Goal: Task Accomplishment & Management: Complete application form

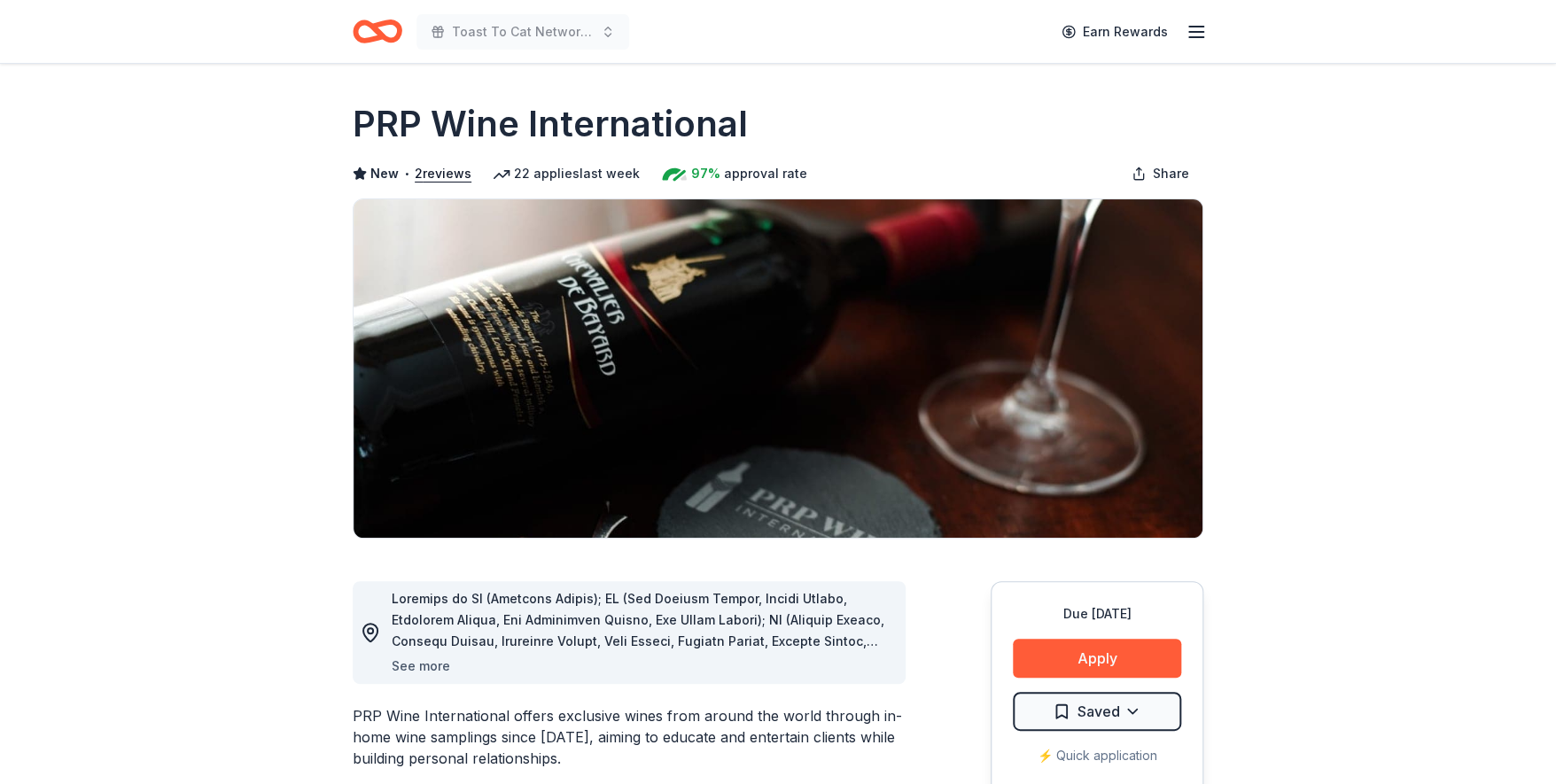
click at [434, 659] on button "See more" at bounding box center [421, 667] width 59 height 22
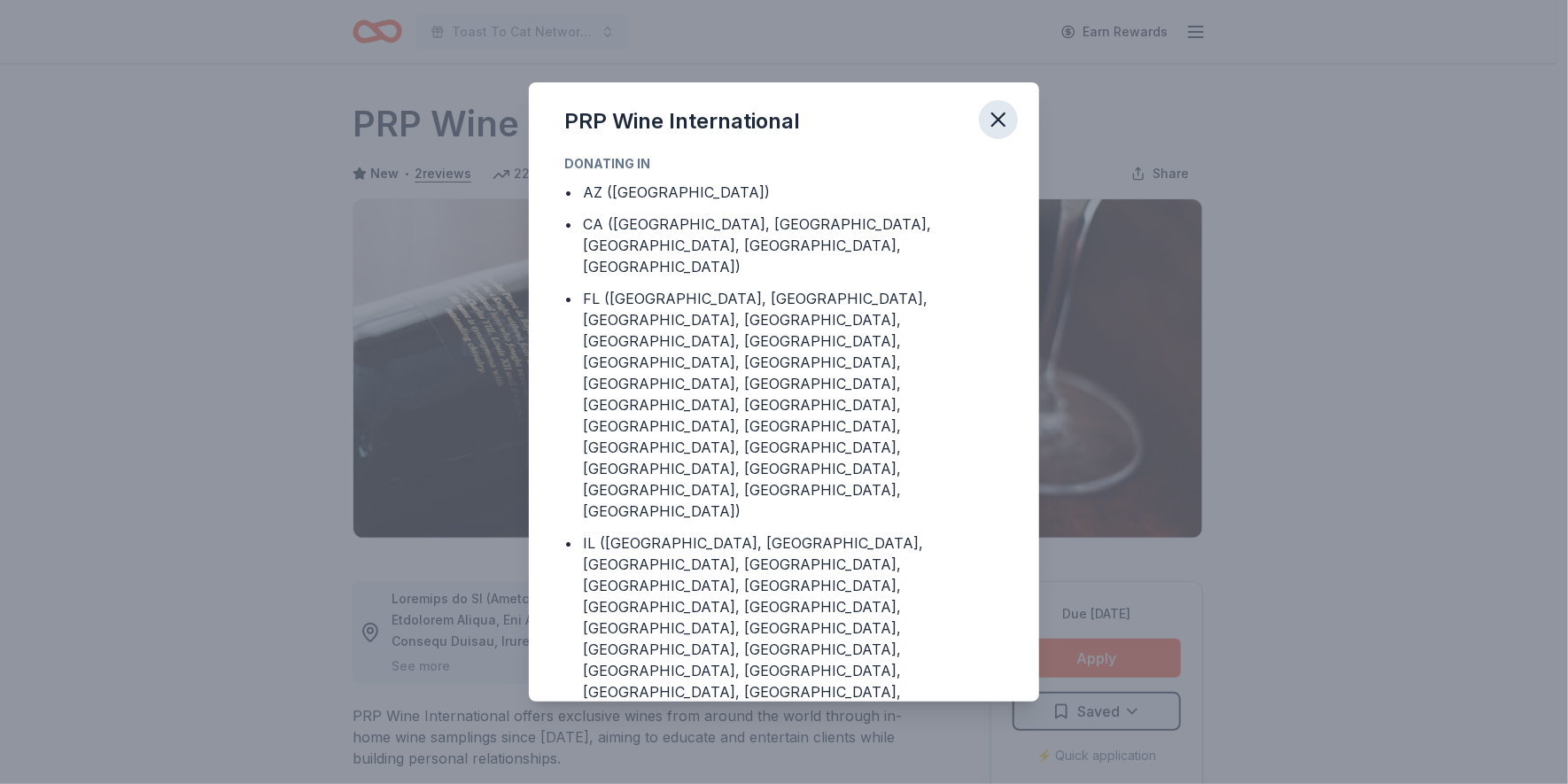
click at [994, 117] on icon "button" at bounding box center [997, 119] width 24 height 24
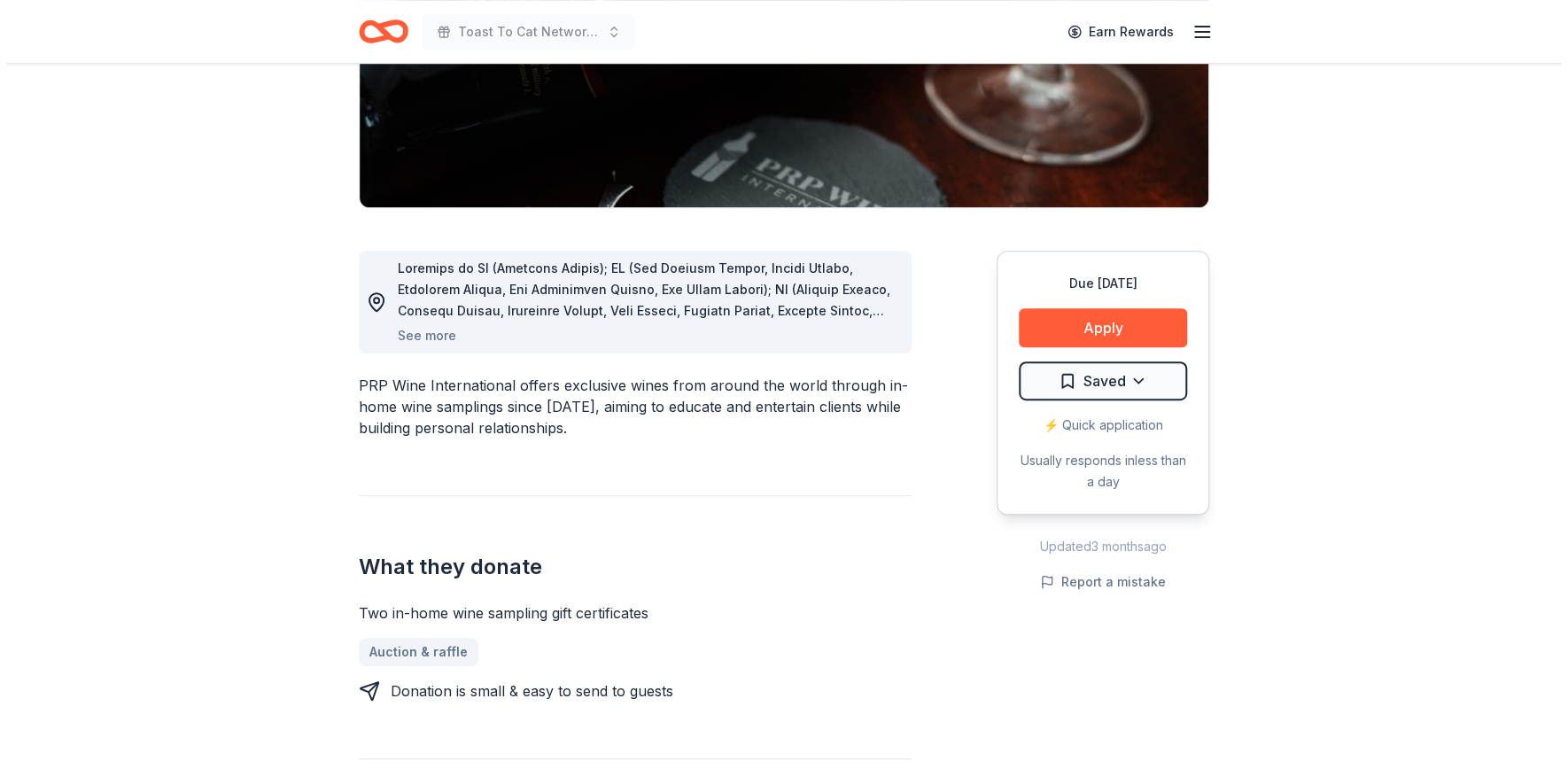
scroll to position [351, 0]
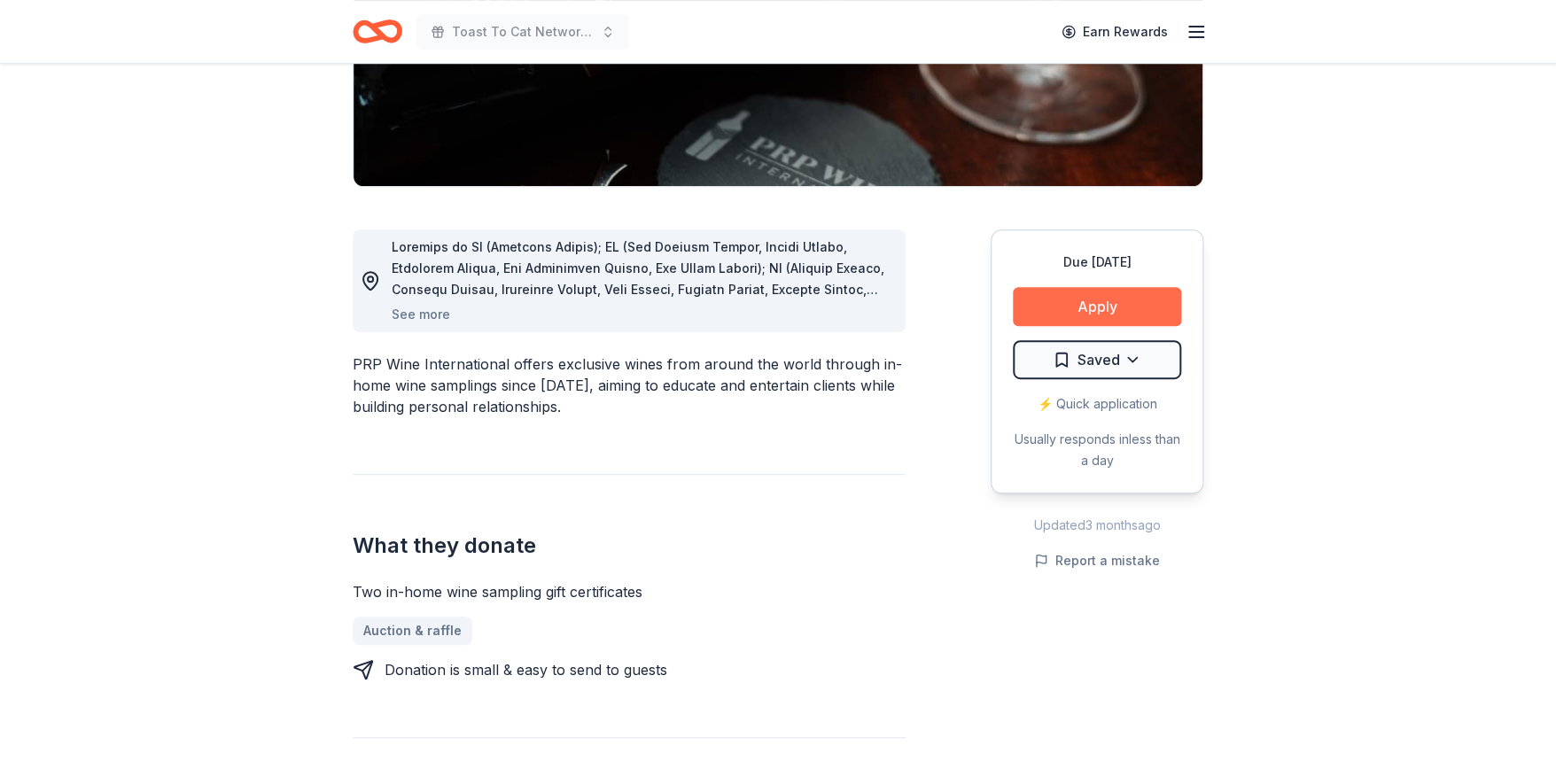
click at [1088, 314] on button "Apply" at bounding box center [1098, 306] width 168 height 39
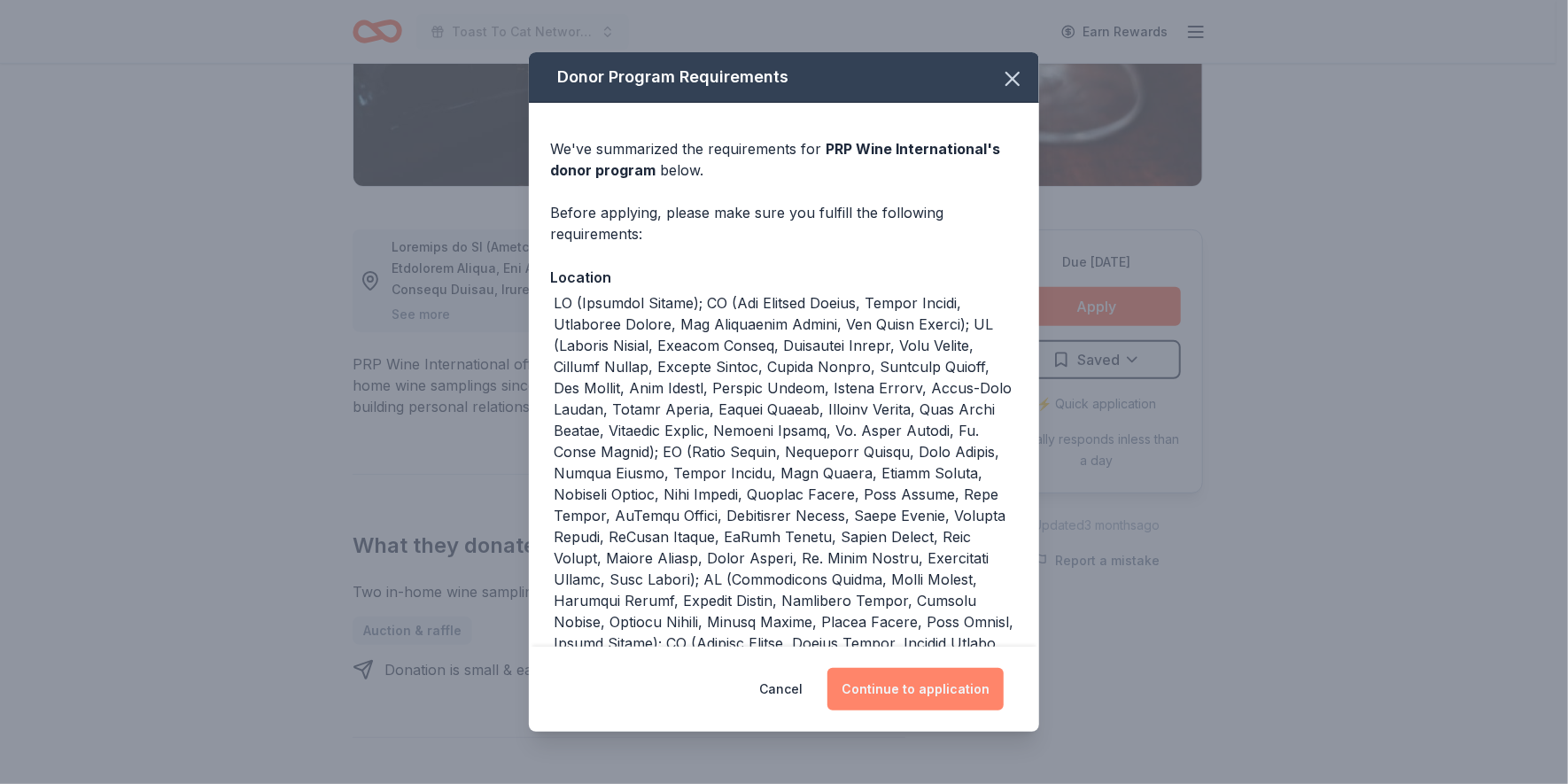
click at [919, 683] on button "Continue to application" at bounding box center [915, 688] width 176 height 42
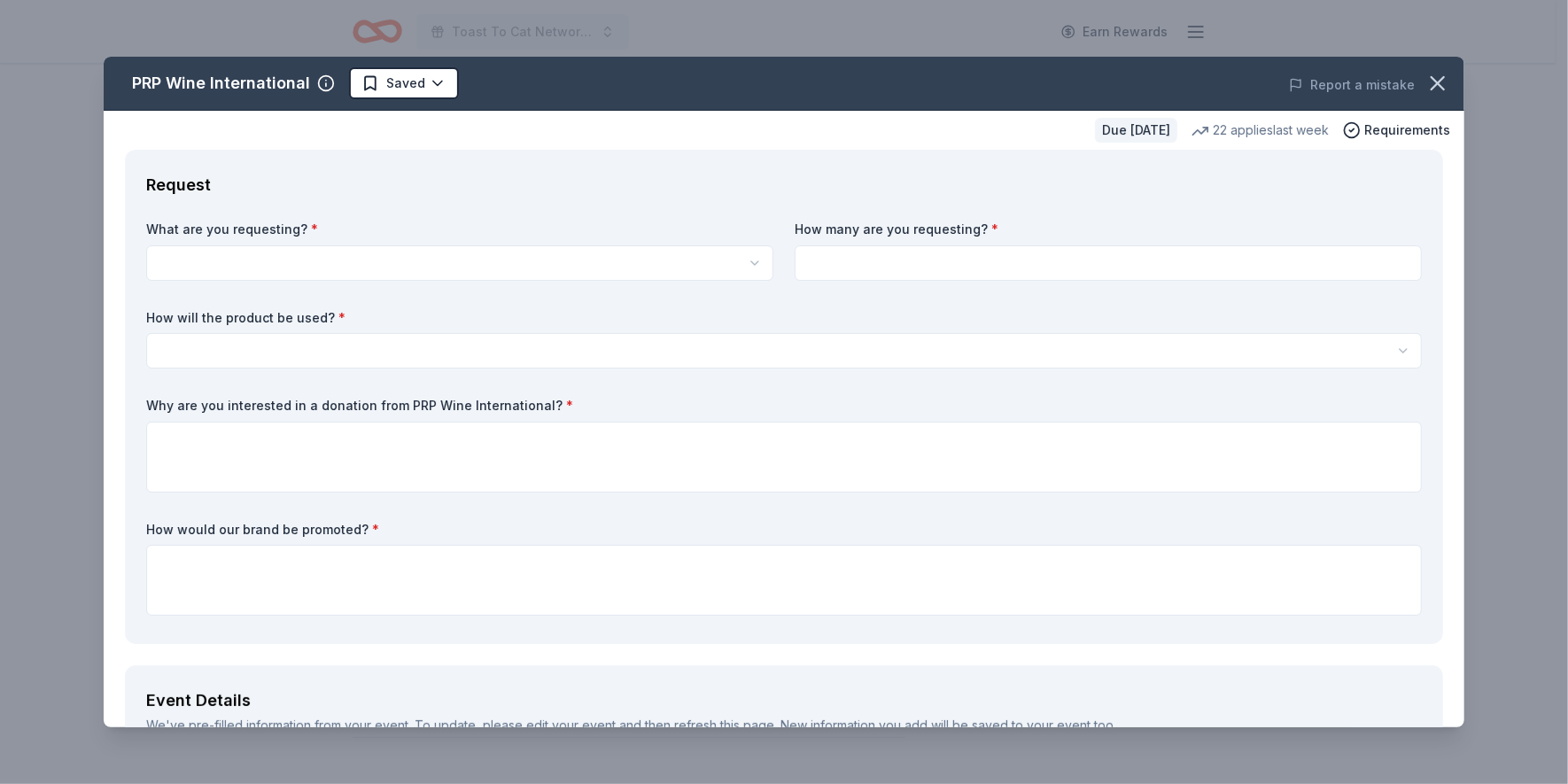
scroll to position [0, 0]
click at [183, 256] on html "Toast To Cat Network 30th Anniversary Celebration Earn Rewards Due in 54 days S…" at bounding box center [784, 392] width 1568 height 784
select select "Two in-home wine sampling gift certificates"
click at [860, 252] on input at bounding box center [1108, 263] width 627 height 35
type input "1"
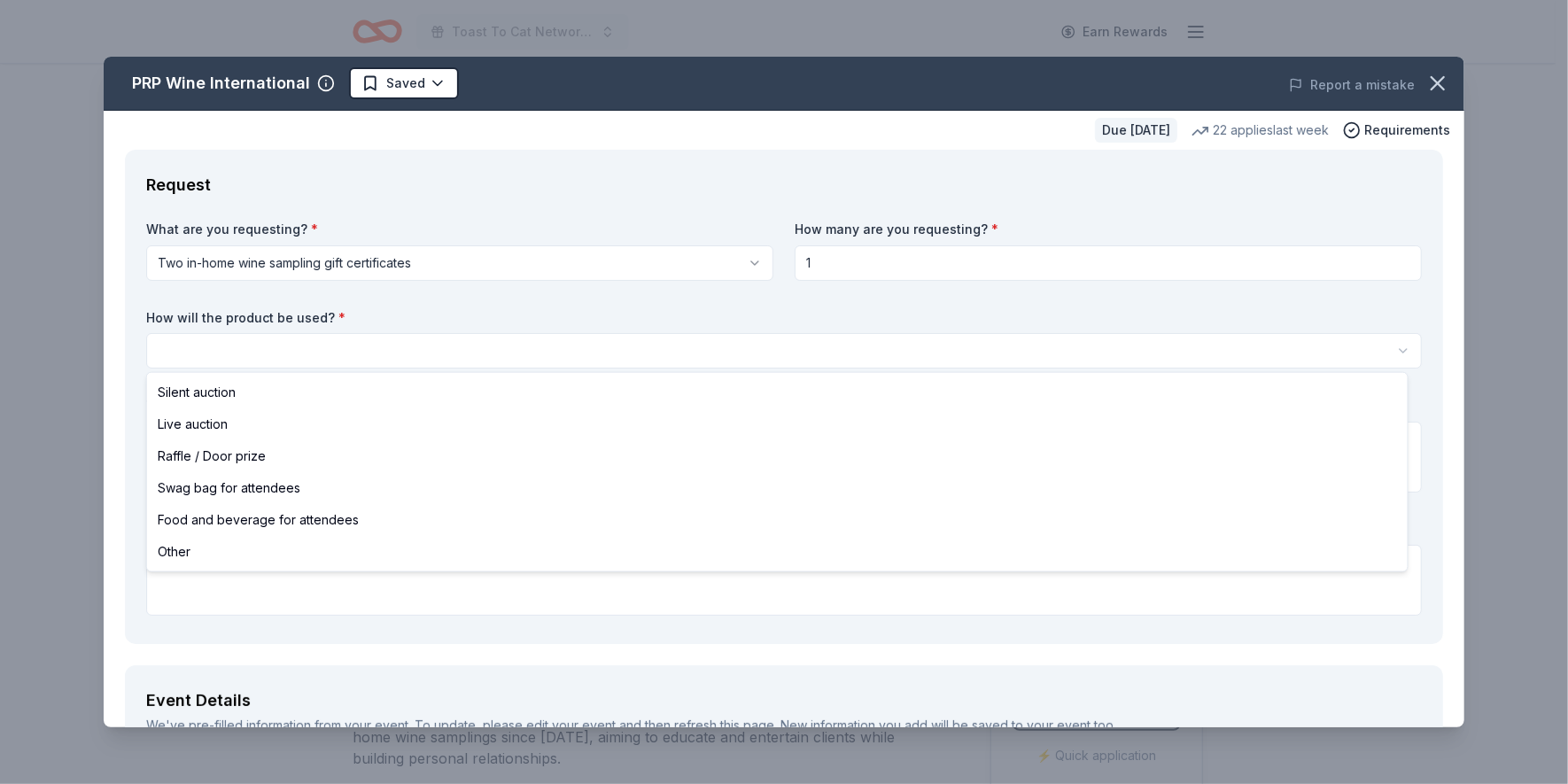
click at [244, 345] on html "Toast To Cat Network 30th Anniversary Celebration Earn Rewards Due in 54 days S…" at bounding box center [784, 392] width 1568 height 784
select select "silentAuction"
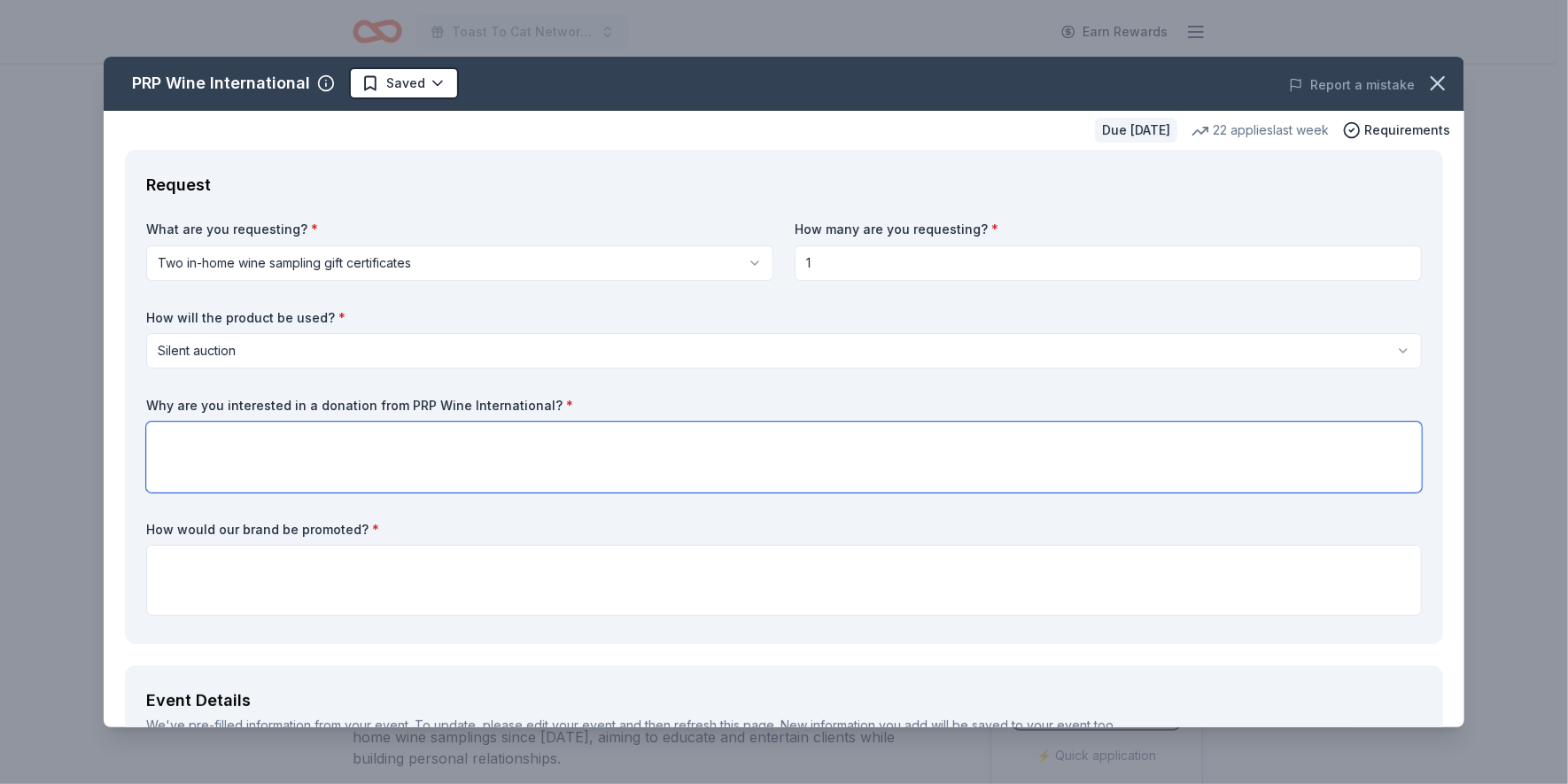
click at [237, 445] on textarea at bounding box center [783, 457] width 1275 height 70
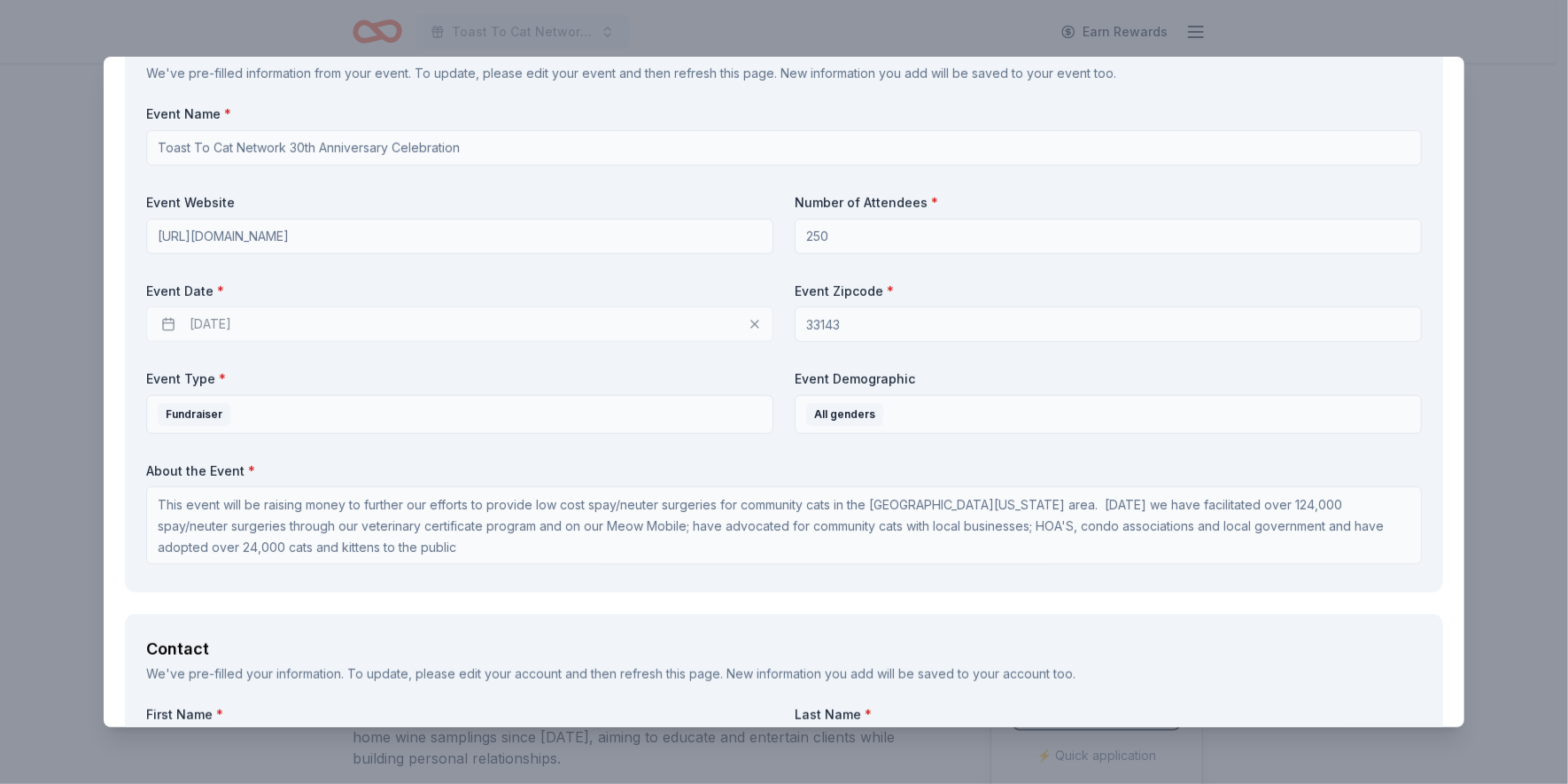
scroll to position [656, 0]
click at [171, 319] on div "[DATE]" at bounding box center [459, 321] width 627 height 35
click at [231, 320] on div "[DATE]" at bounding box center [459, 321] width 627 height 35
click at [207, 317] on div "[DATE]" at bounding box center [459, 321] width 627 height 35
click at [210, 317] on div "[DATE]" at bounding box center [459, 321] width 627 height 35
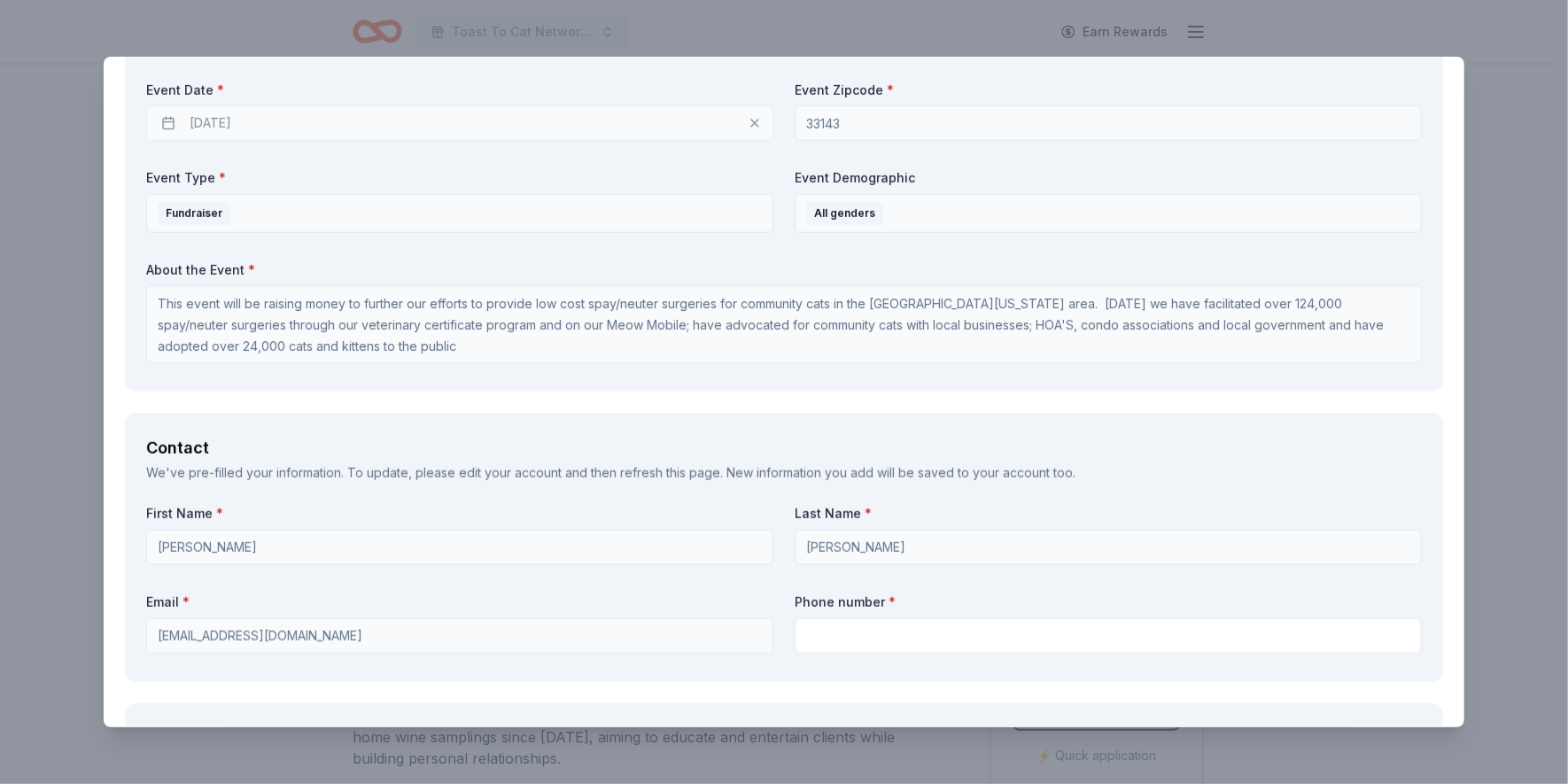
scroll to position [0, 0]
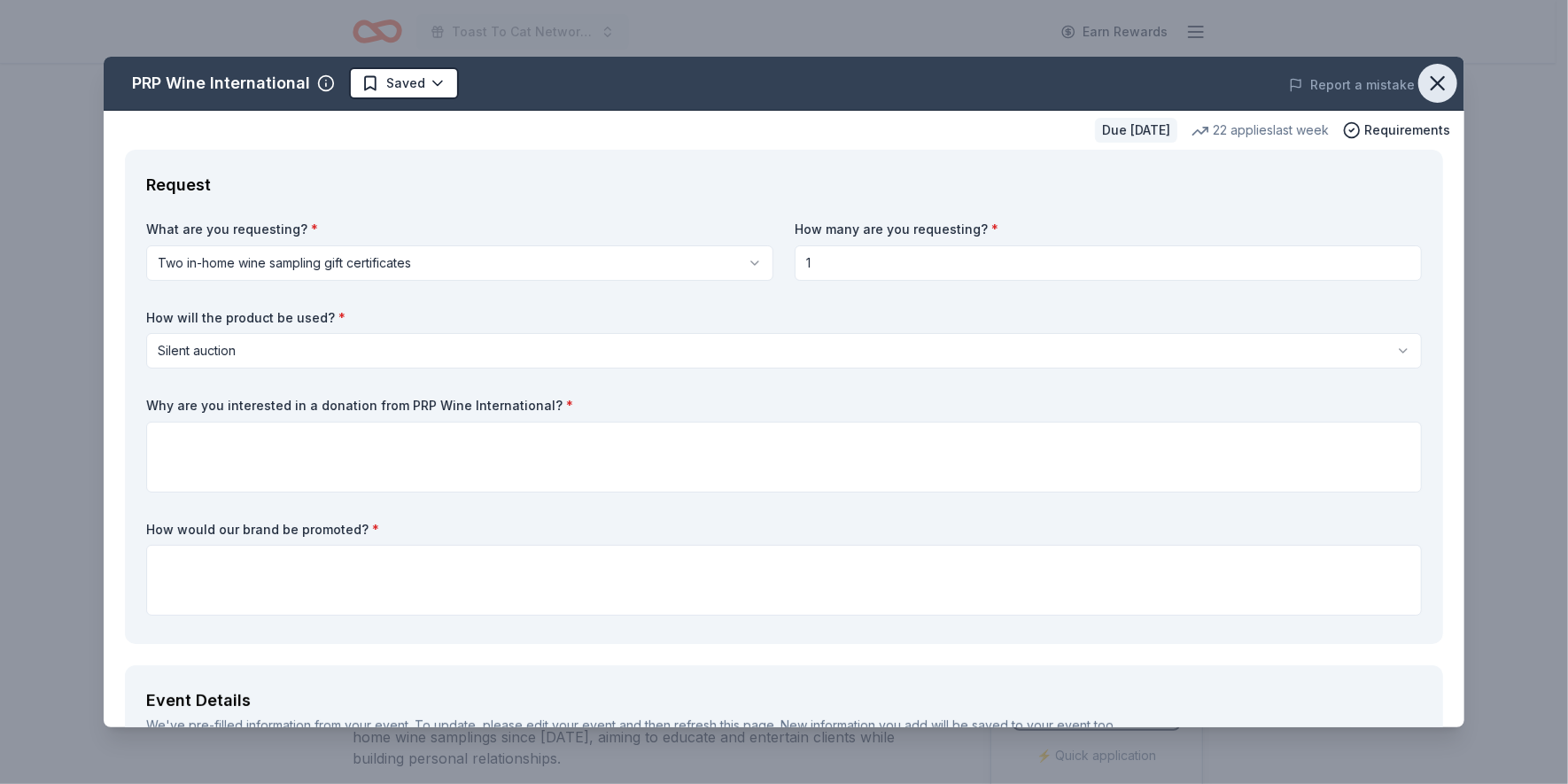
click at [1425, 79] on icon "button" at bounding box center [1437, 82] width 24 height 24
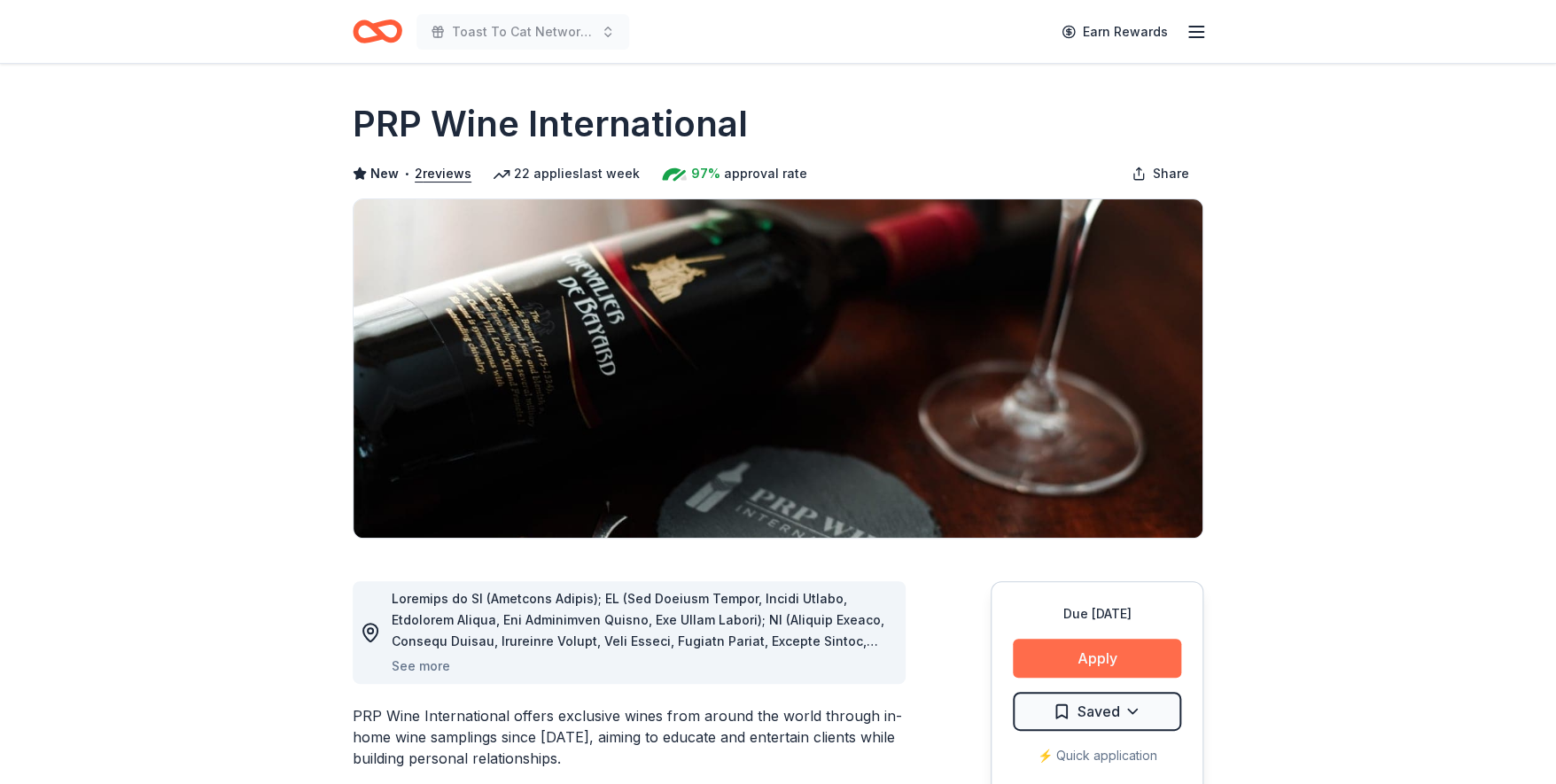
click at [1103, 651] on button "Apply" at bounding box center [1098, 659] width 168 height 39
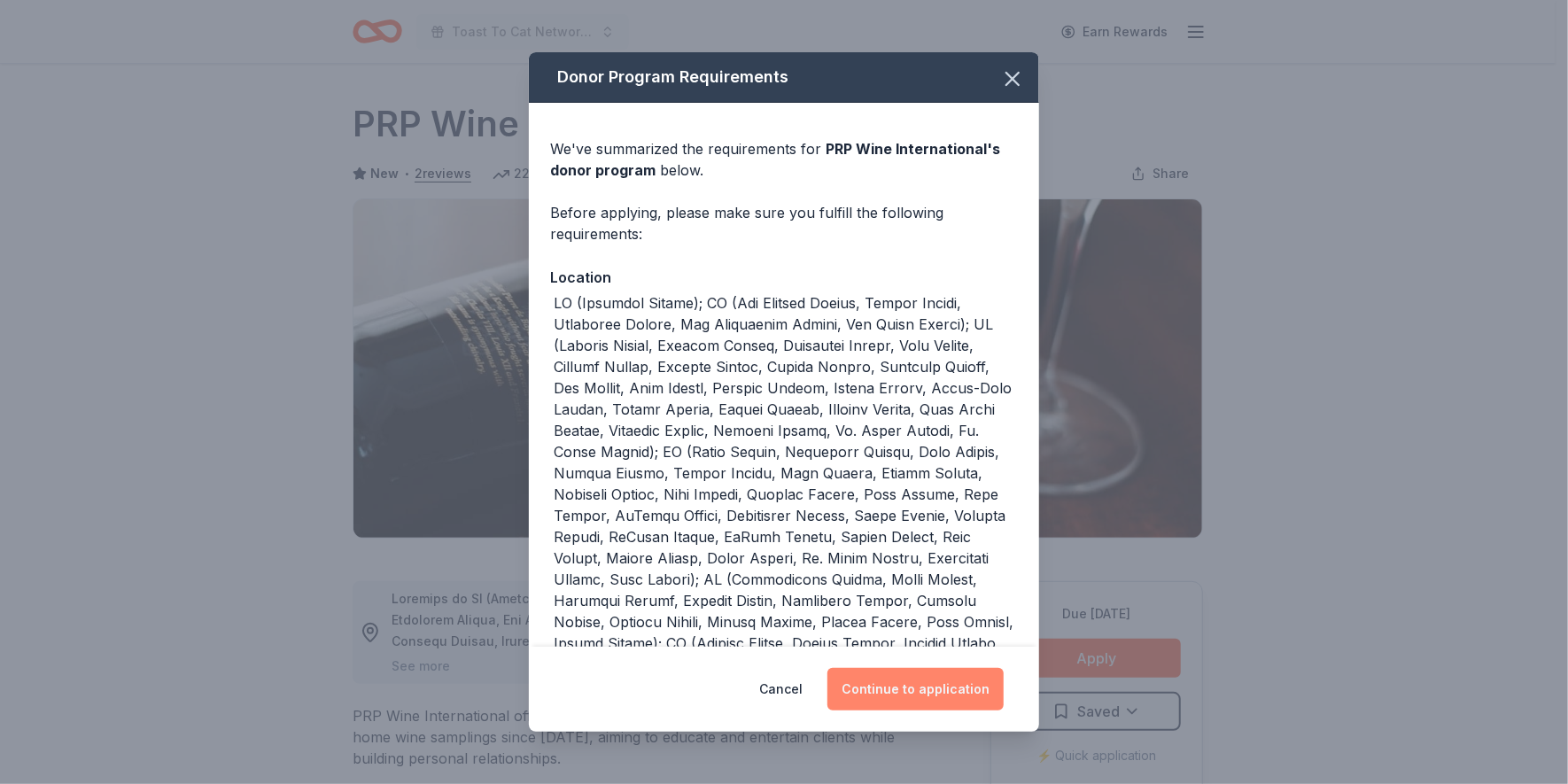
click at [898, 682] on button "Continue to application" at bounding box center [915, 688] width 176 height 42
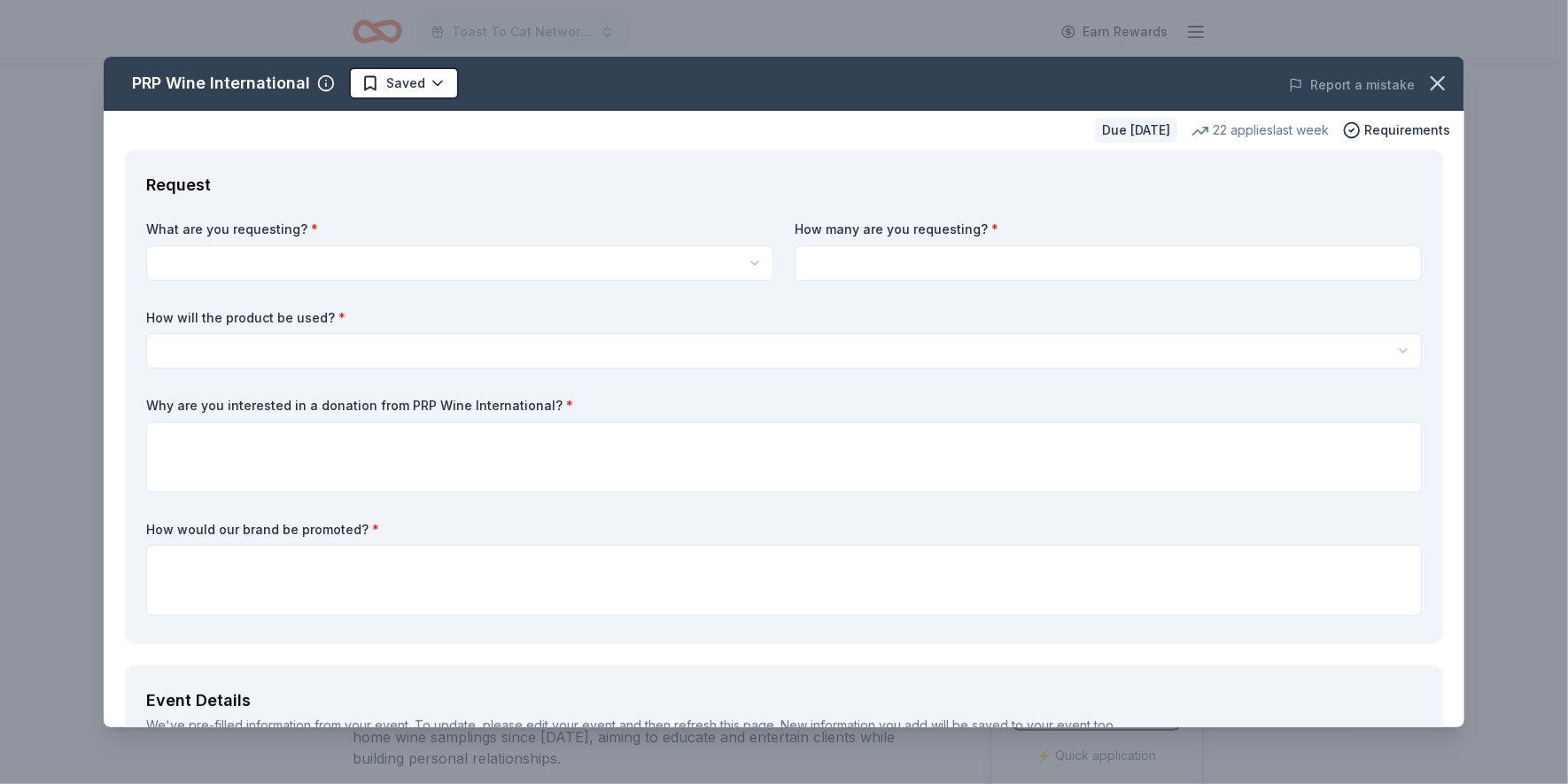
click at [378, 27] on div "PRP Wine International Saved Report a mistake Due in 54 days 22 applies last we…" at bounding box center [784, 392] width 1568 height 784
drag, startPoint x: 1424, startPoint y: 74, endPoint x: 870, endPoint y: 97, distance: 554.5
click at [1425, 74] on icon "button" at bounding box center [1437, 82] width 24 height 24
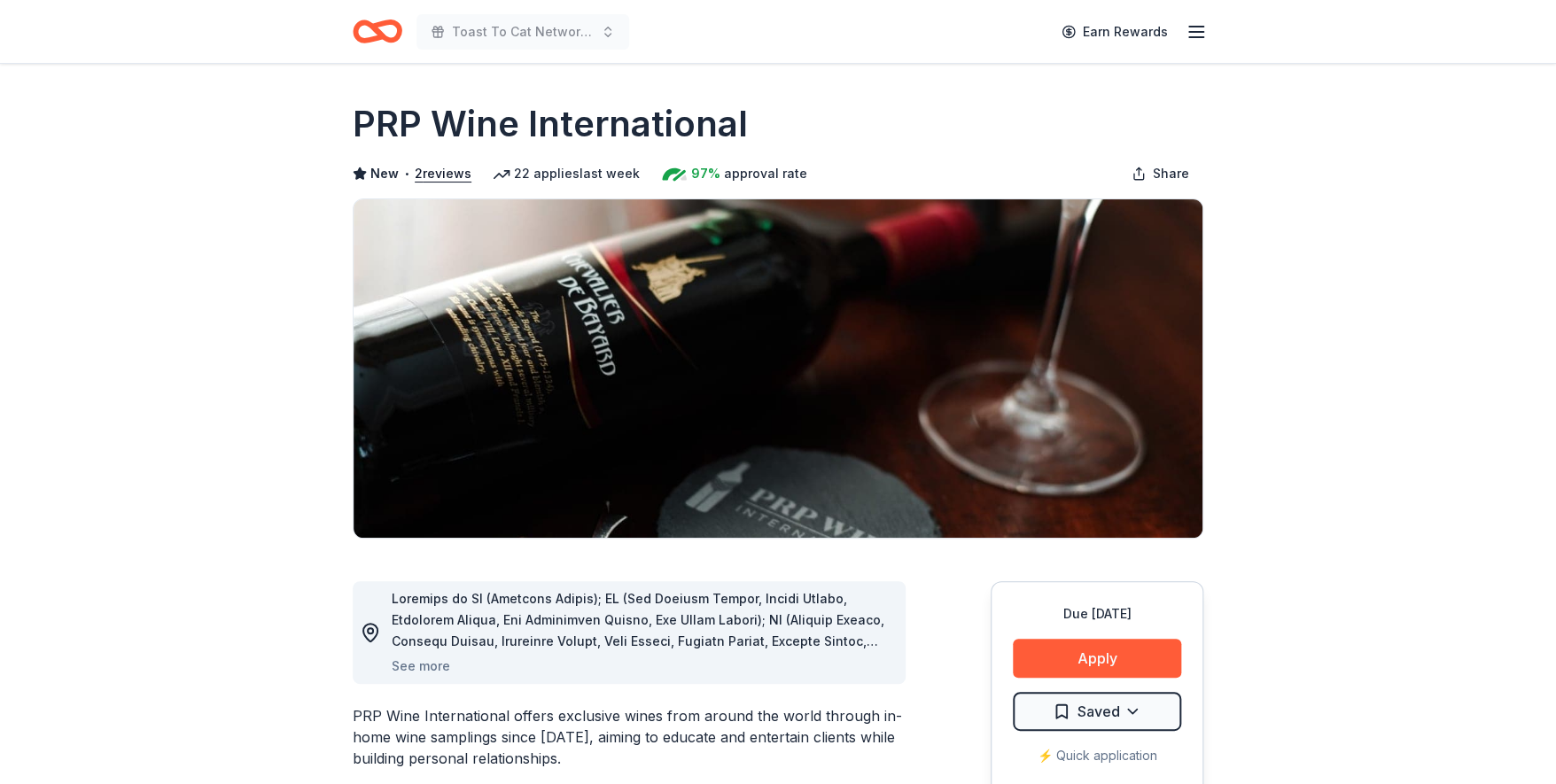
click at [364, 32] on icon "Home" at bounding box center [377, 31] width 50 height 42
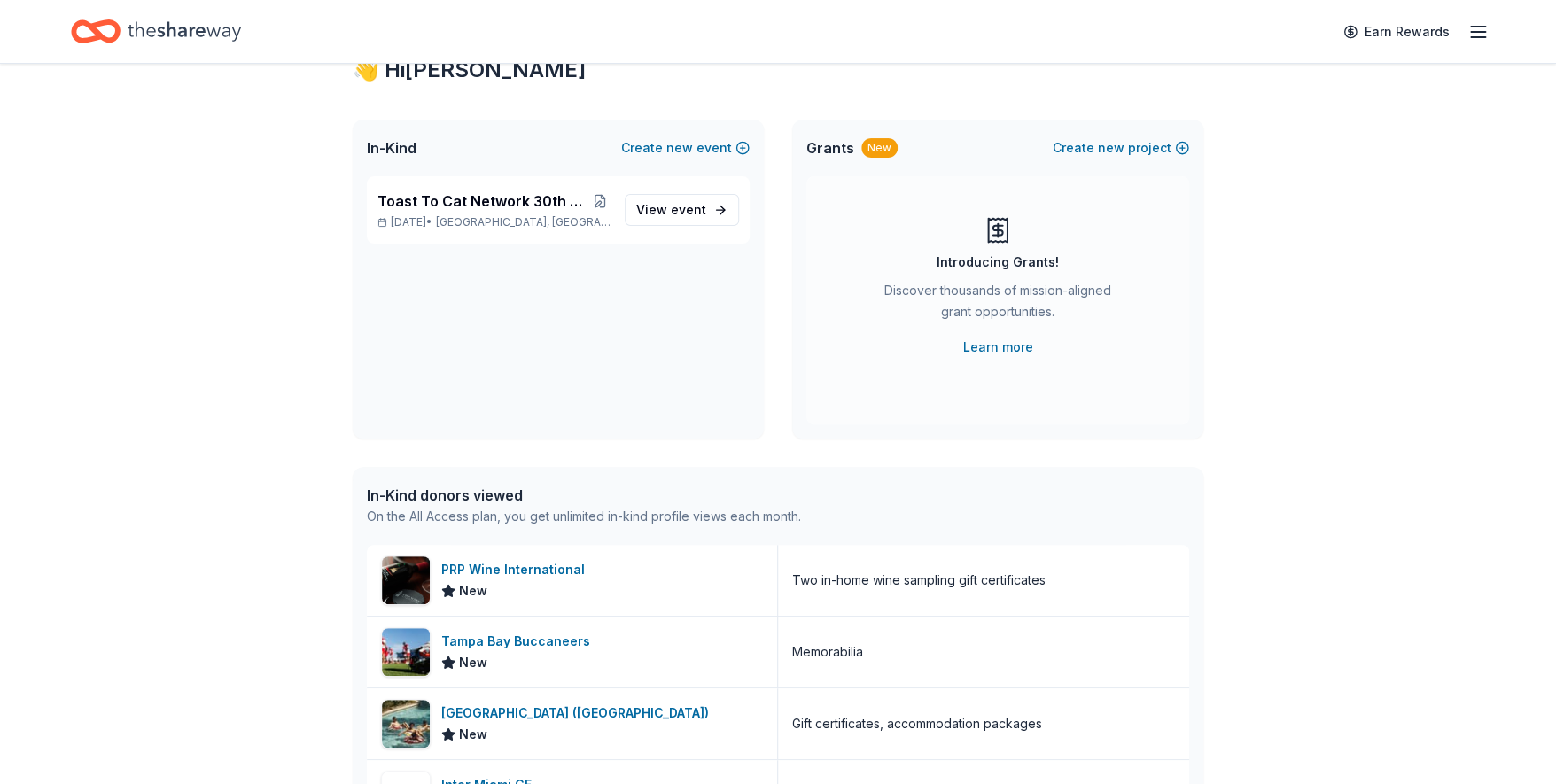
scroll to position [50, 0]
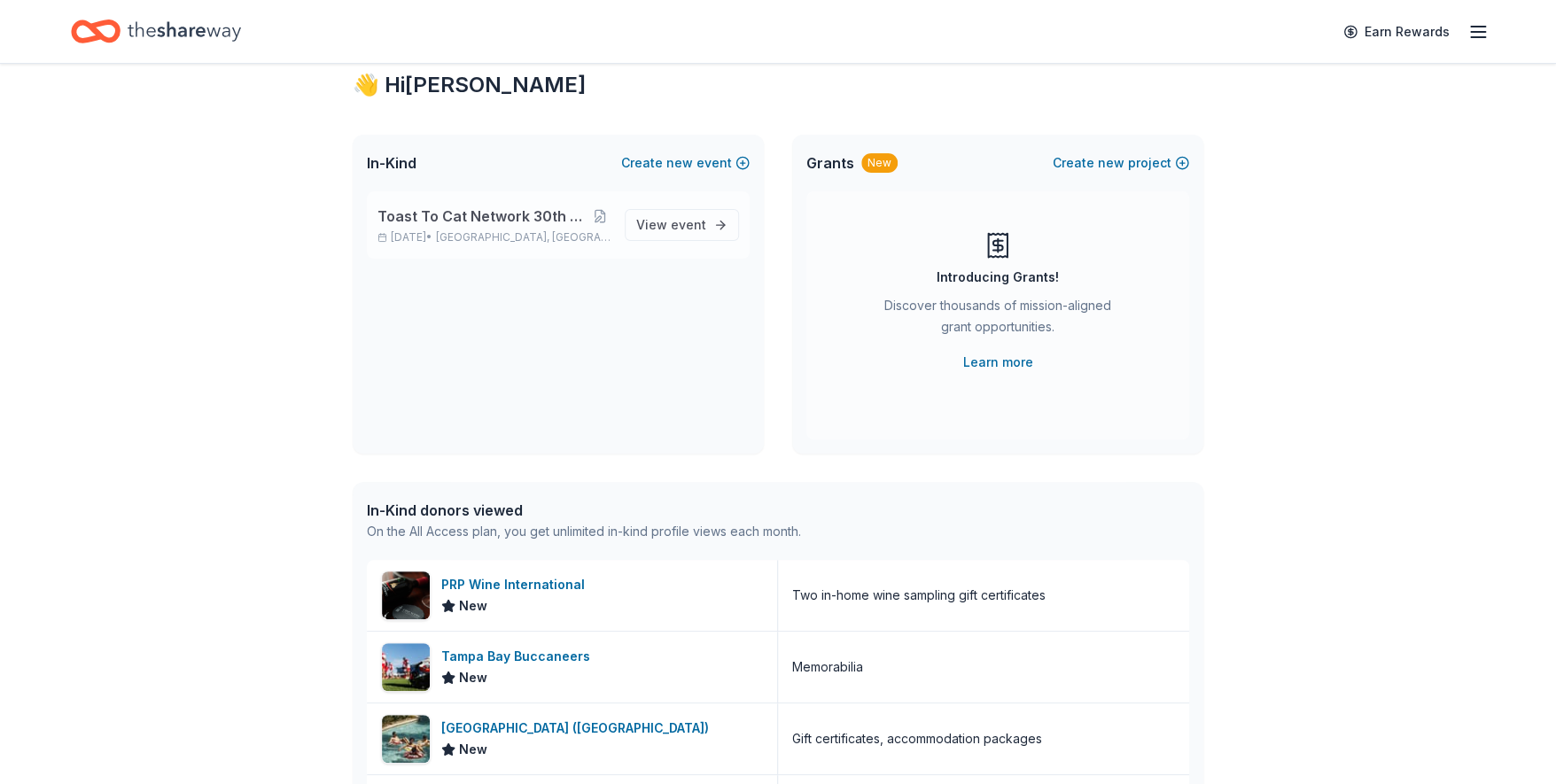
click at [476, 212] on span "Toast To Cat Network 30th Anniversary Celebration" at bounding box center [484, 216] width 212 height 22
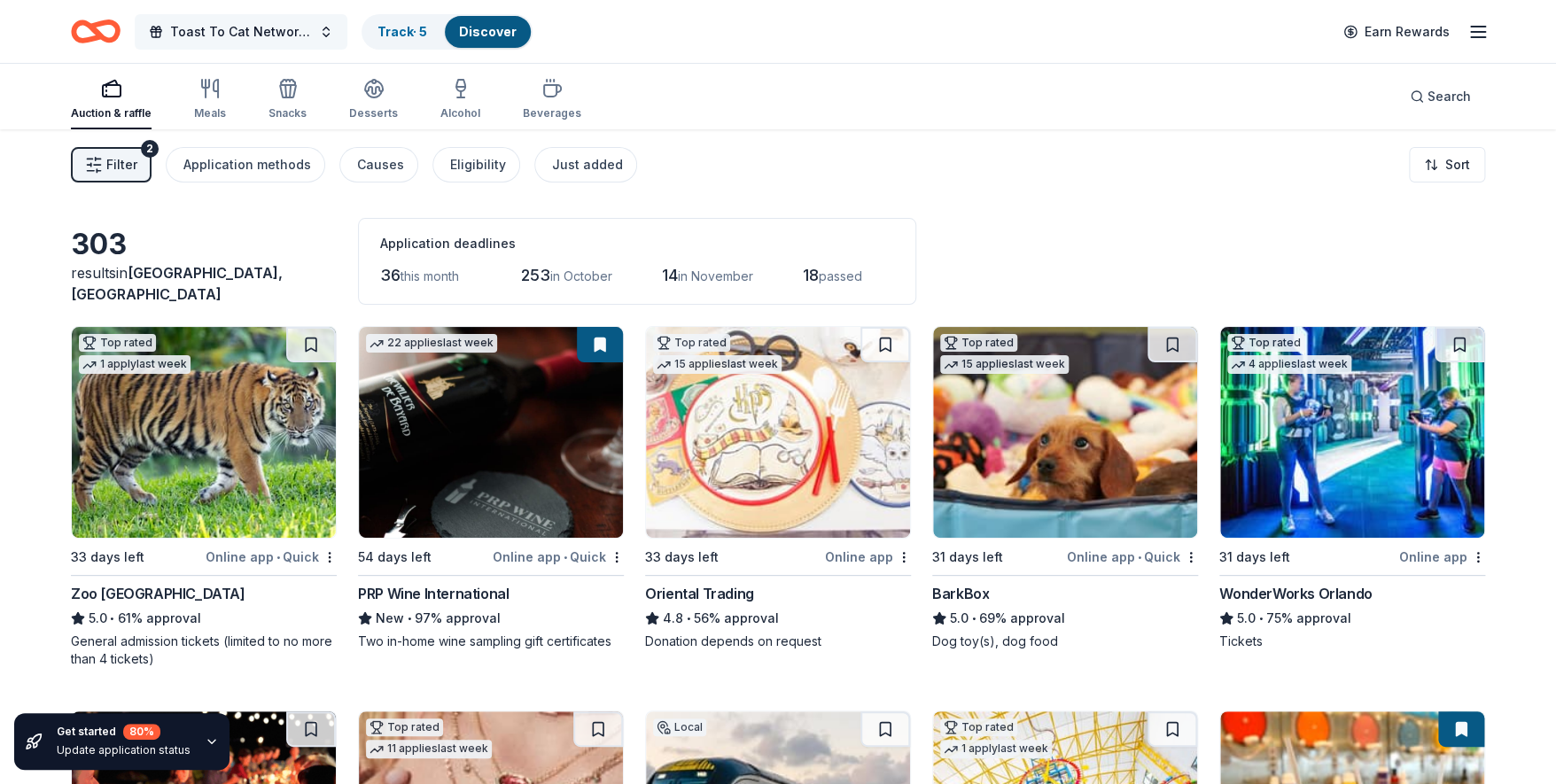
click at [246, 23] on span "Toast To Cat Network 30th Anniversary Celebration" at bounding box center [241, 32] width 142 height 22
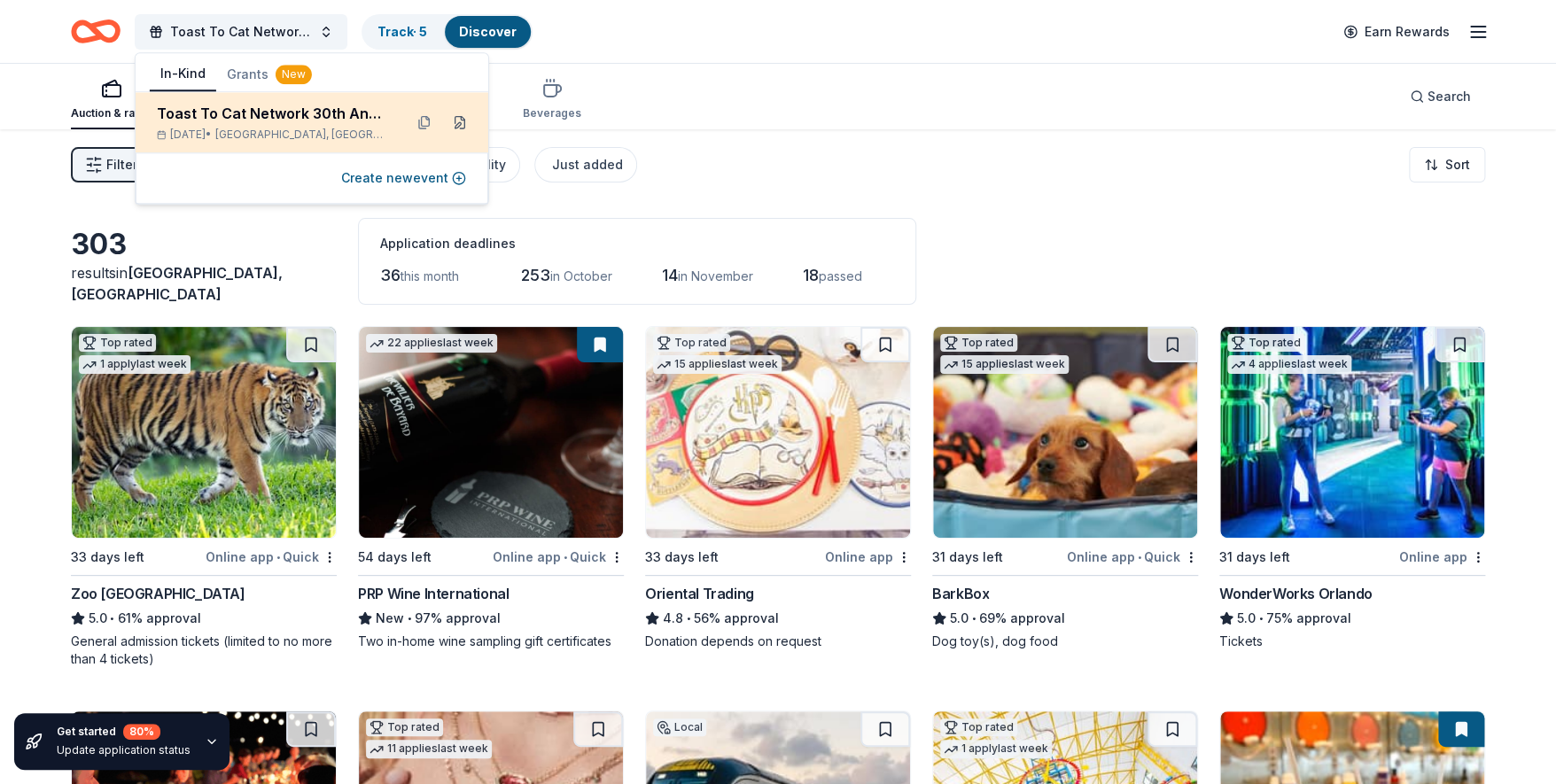
click at [457, 125] on button at bounding box center [459, 121] width 28 height 28
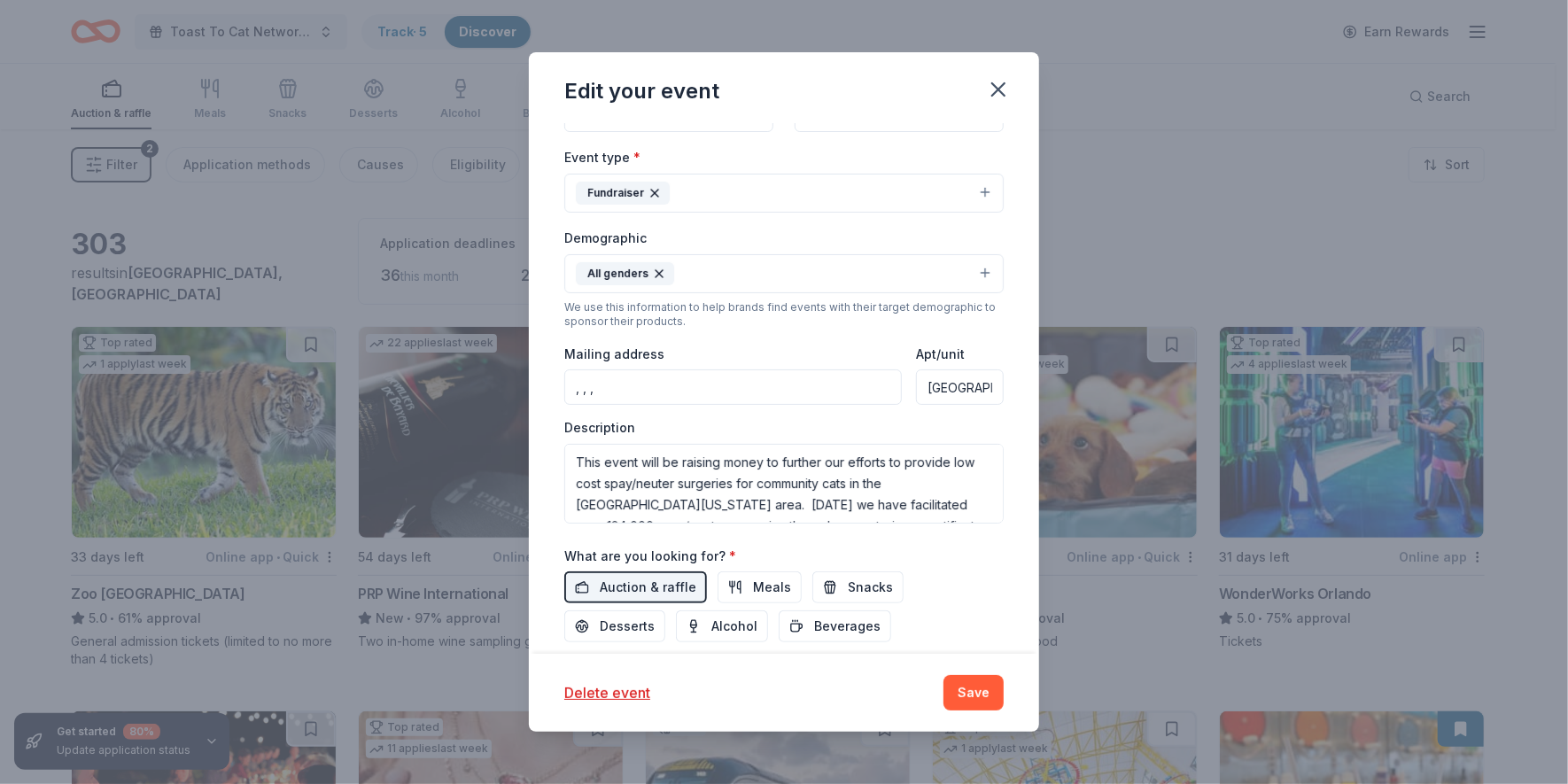
scroll to position [338, 0]
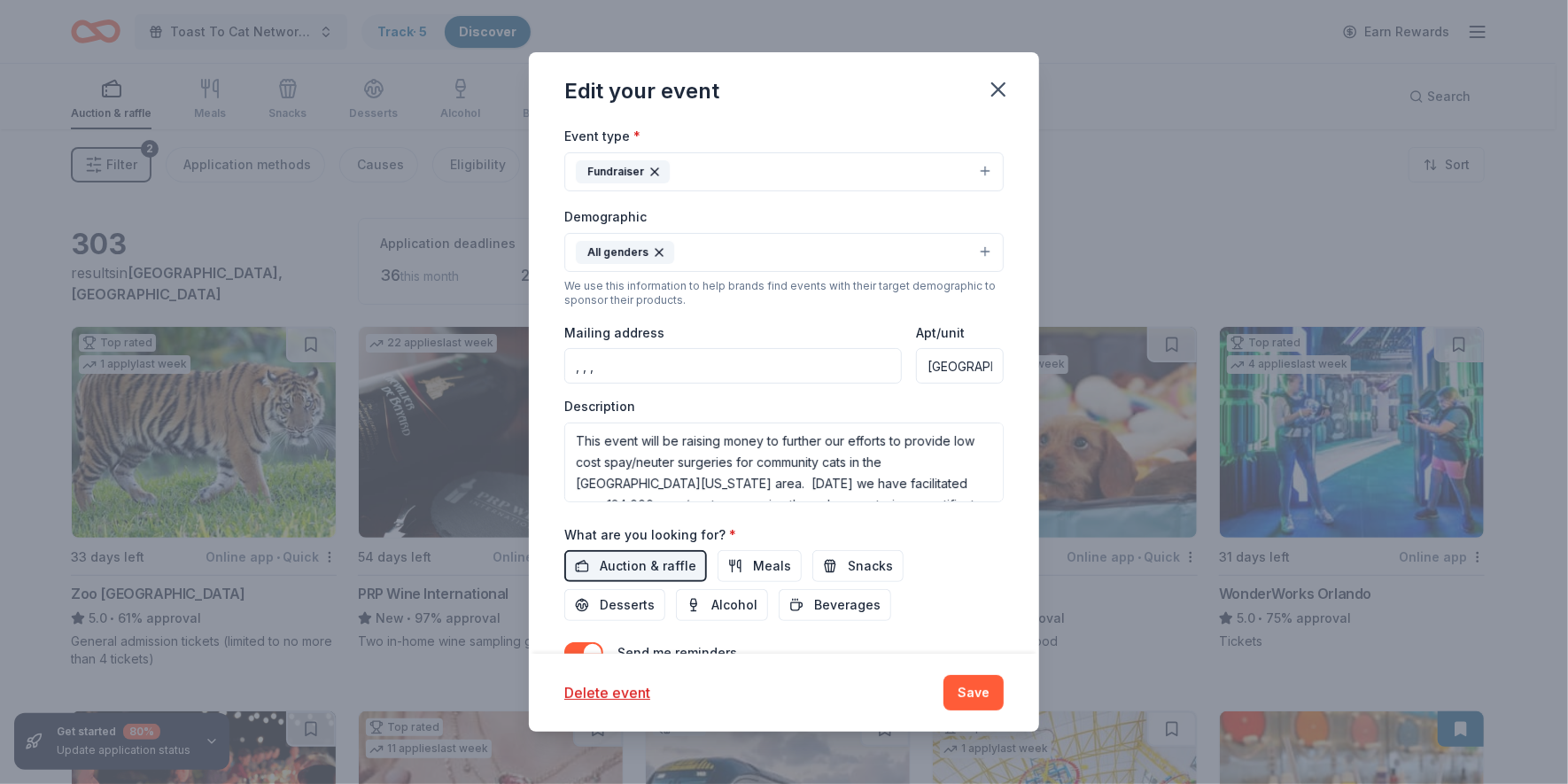
click at [619, 366] on input ", , ," at bounding box center [733, 366] width 338 height 35
type input "PO Box 347228"
drag, startPoint x: 577, startPoint y: 361, endPoint x: 854, endPoint y: 344, distance: 277.5
click at [854, 344] on div "Mailing address PO Box 347228" at bounding box center [733, 353] width 338 height 63
click at [597, 358] on input "Mailing address" at bounding box center [733, 366] width 338 height 35
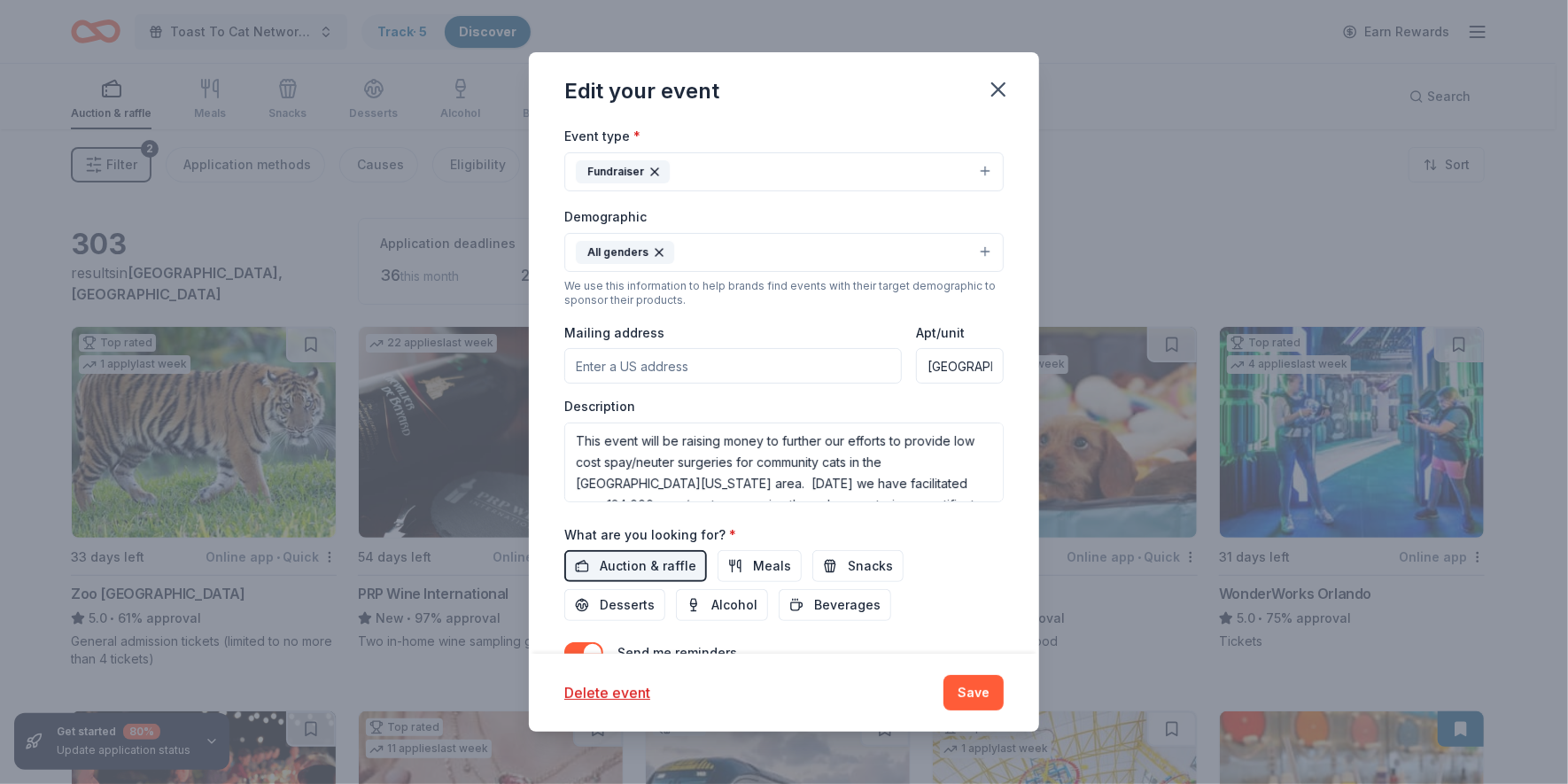
type input "PO Box 347228"
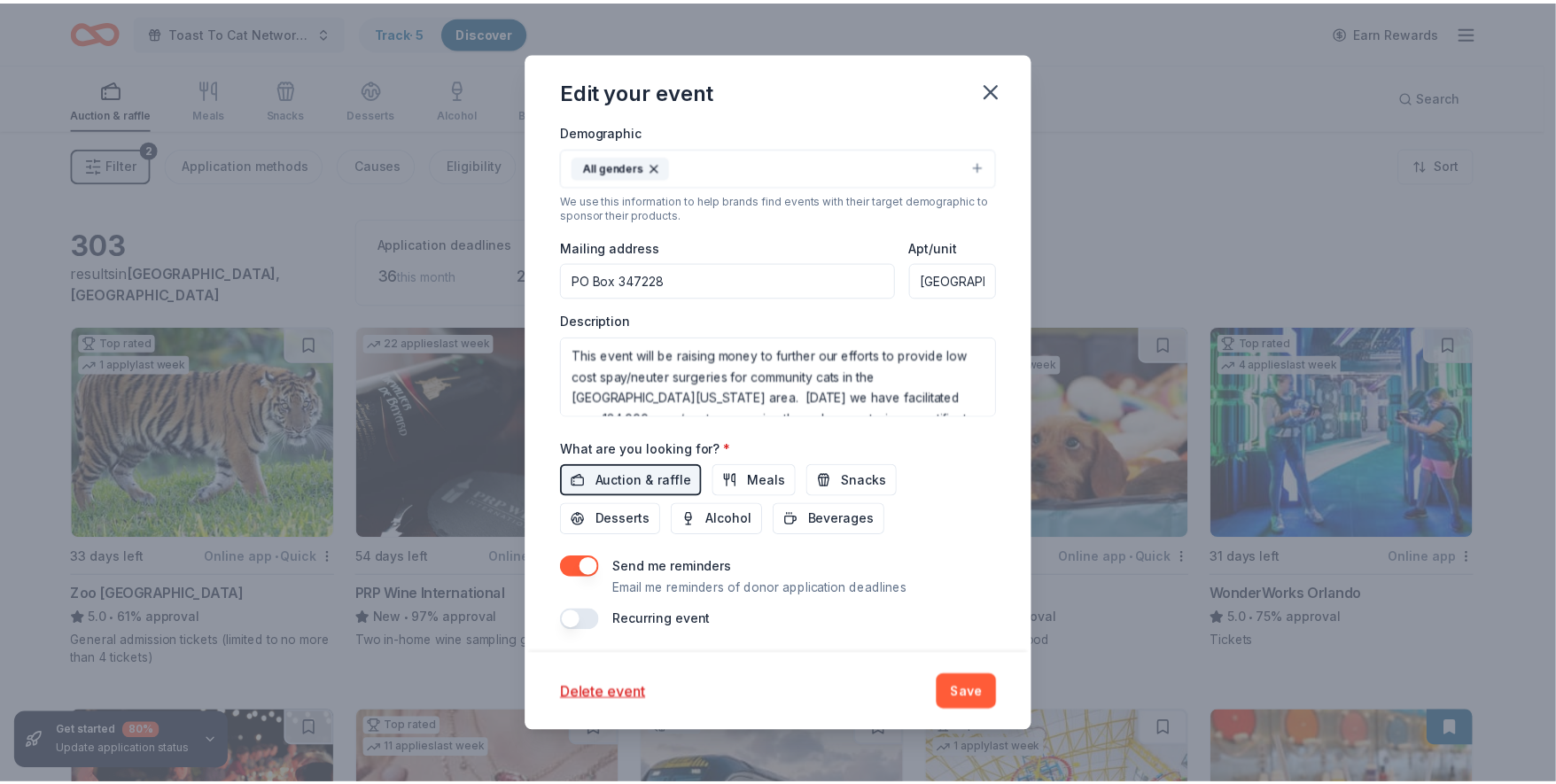
scroll to position [425, 0]
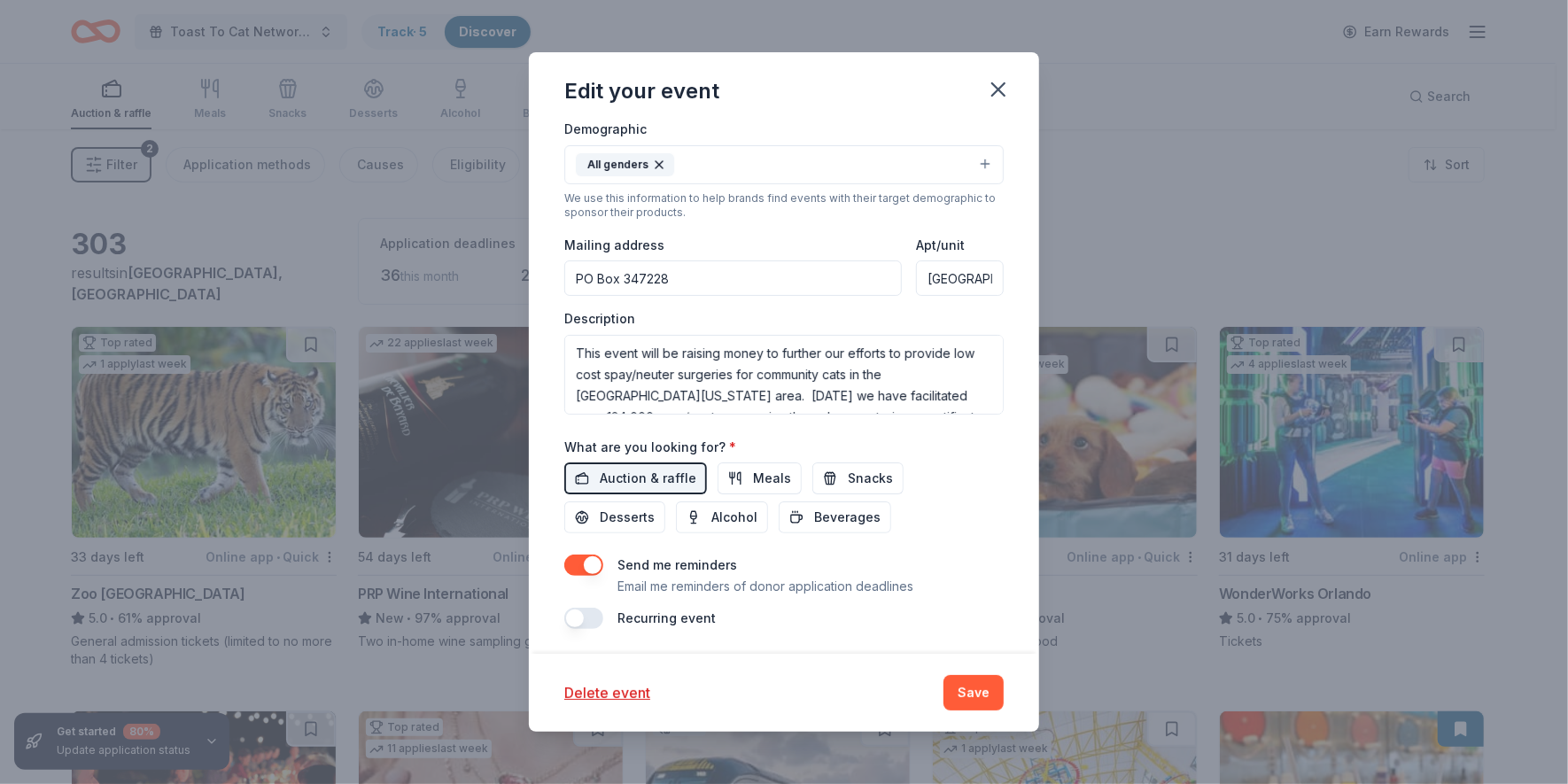
click at [970, 285] on input "Miami, Fl" at bounding box center [960, 278] width 88 height 35
drag, startPoint x: 976, startPoint y: 275, endPoint x: 872, endPoint y: 281, distance: 104.2
click at [875, 282] on div "Mailing address PO Box 347228 Apt/unit Miami, Fl" at bounding box center [784, 265] width 439 height 63
drag, startPoint x: 929, startPoint y: 267, endPoint x: 911, endPoint y: 271, distance: 18.4
click at [916, 270] on input "Apt/unit" at bounding box center [960, 278] width 88 height 35
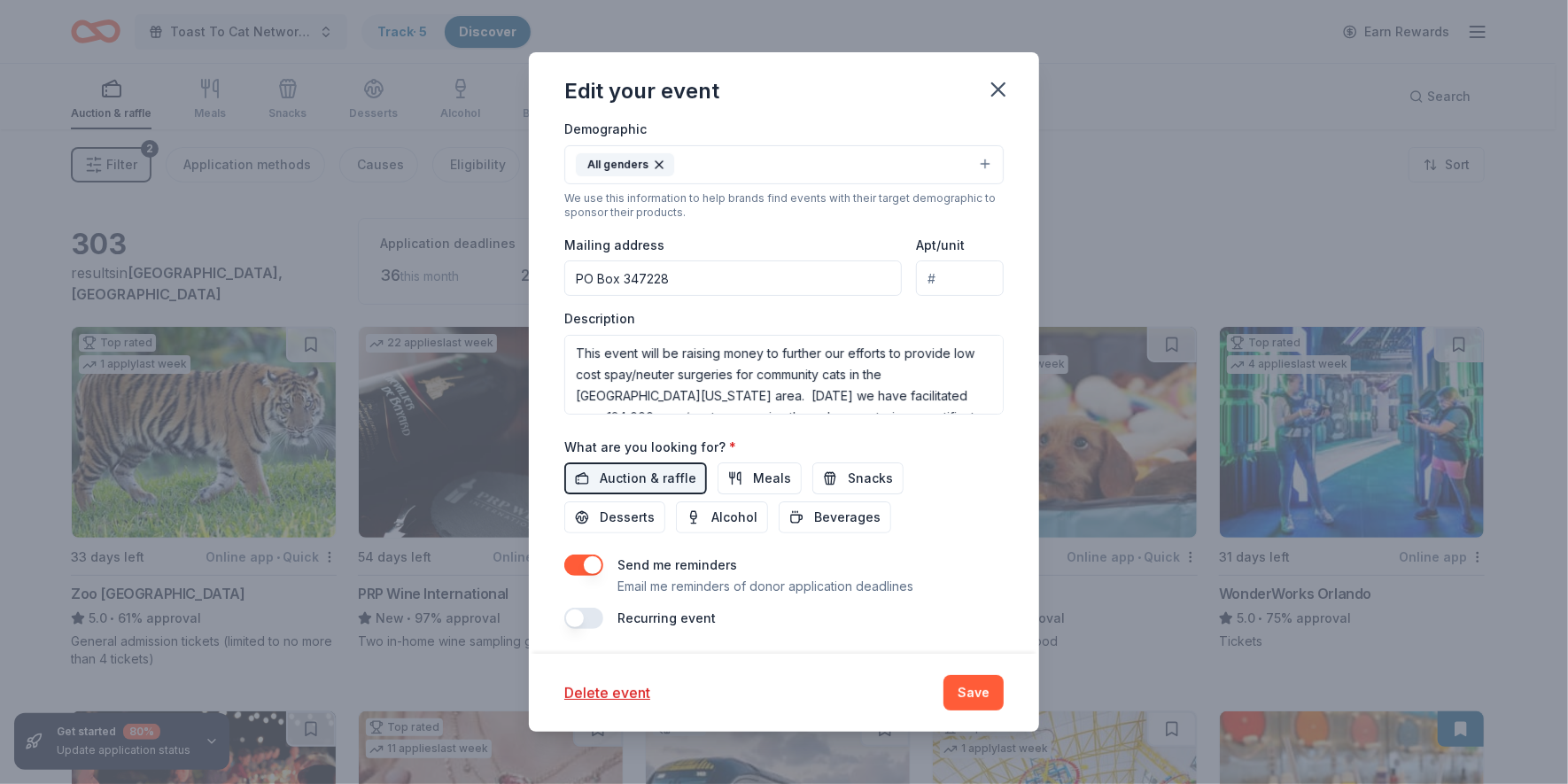
drag, startPoint x: 916, startPoint y: 272, endPoint x: 932, endPoint y: 275, distance: 16.3
click at [932, 275] on input "Apt/unit" at bounding box center [960, 278] width 88 height 35
click at [715, 267] on input "PO Box 347228" at bounding box center [733, 278] width 338 height 35
type input "PO Box 347228; Miami, Fl 33234"
click at [976, 692] on button "Save" at bounding box center [974, 693] width 61 height 35
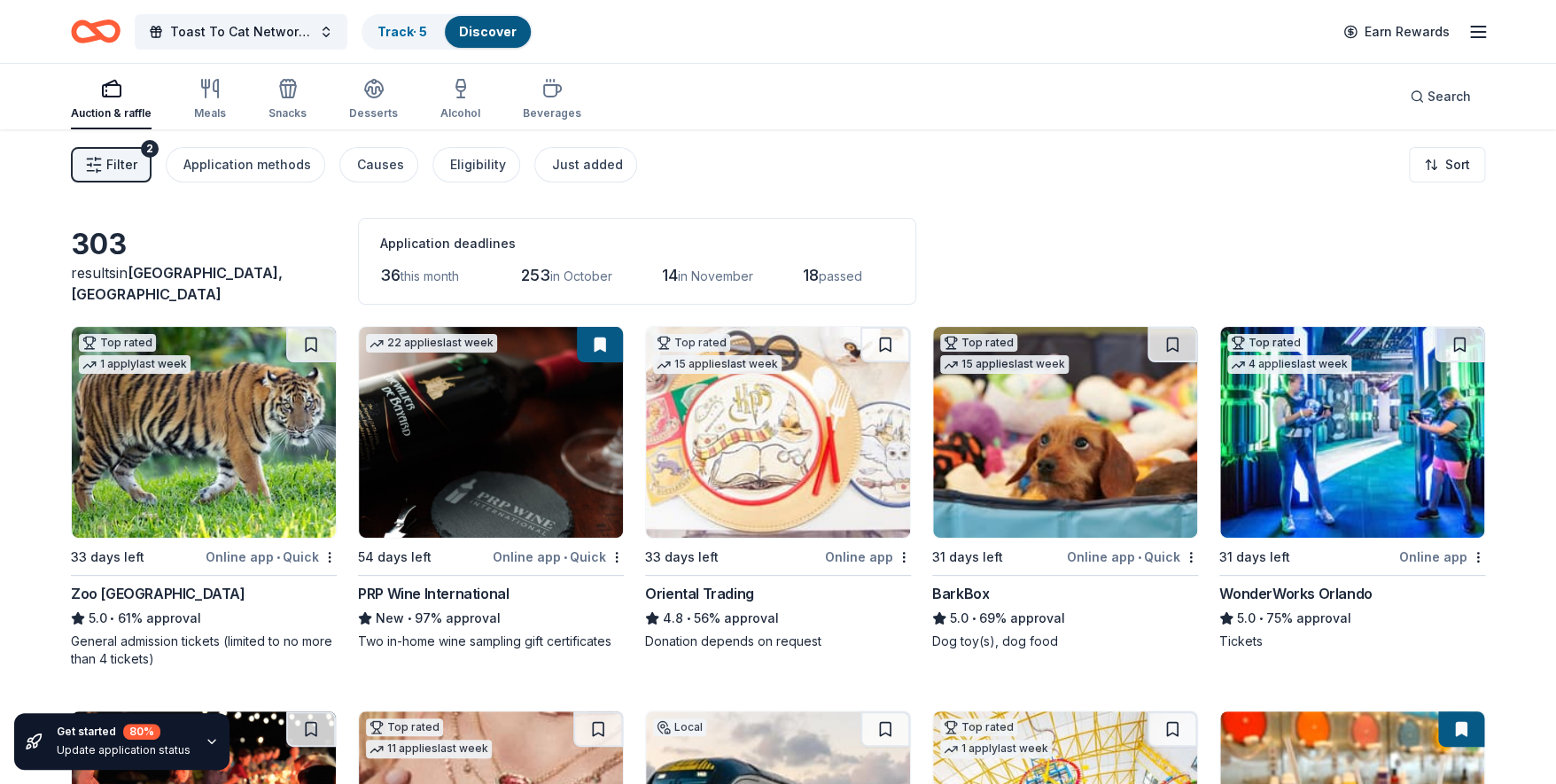
click at [485, 480] on img at bounding box center [492, 432] width 264 height 210
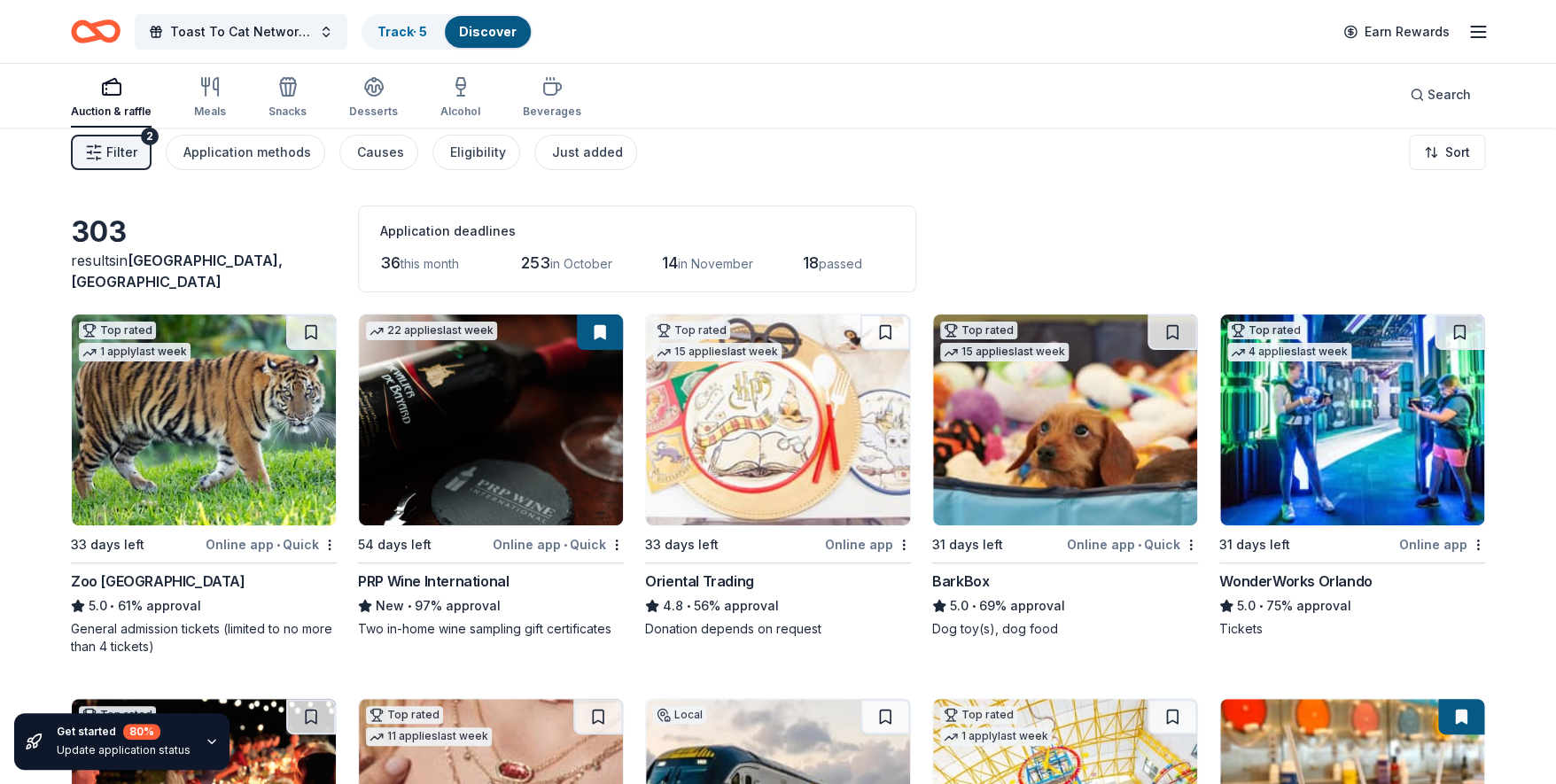
scroll to position [0, 0]
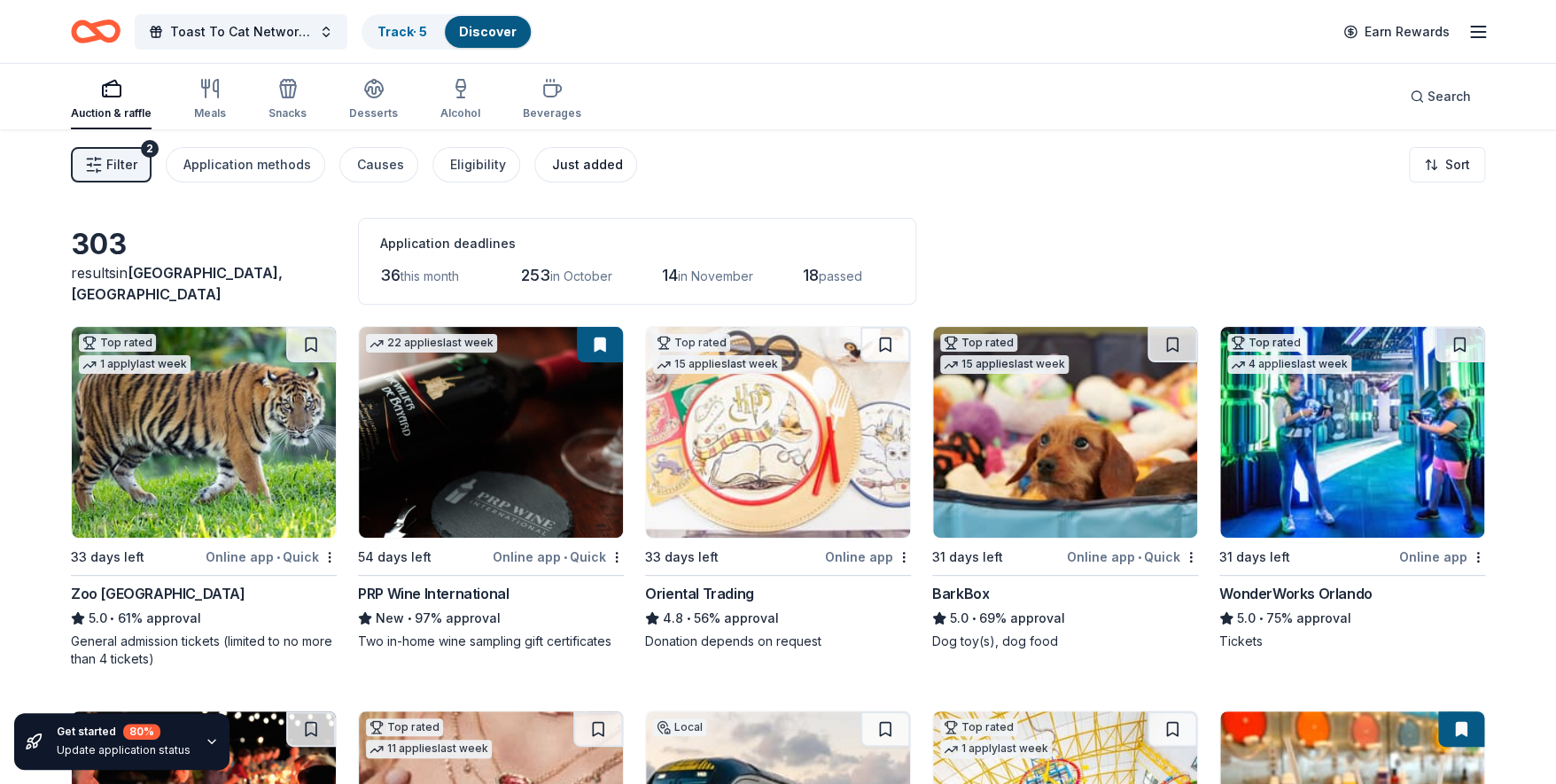
click at [561, 164] on div "Just added" at bounding box center [588, 164] width 71 height 22
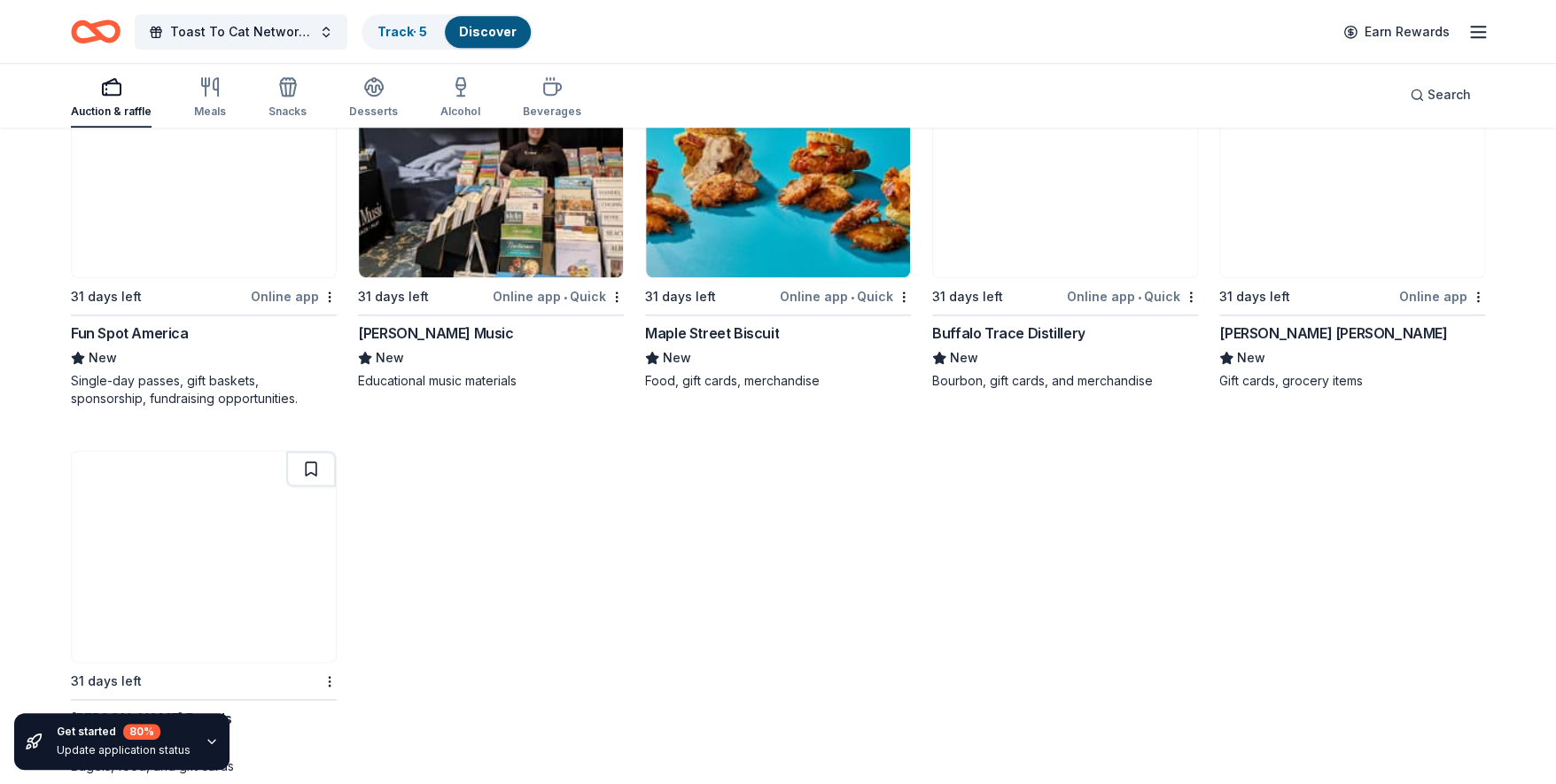
scroll to position [1053, 0]
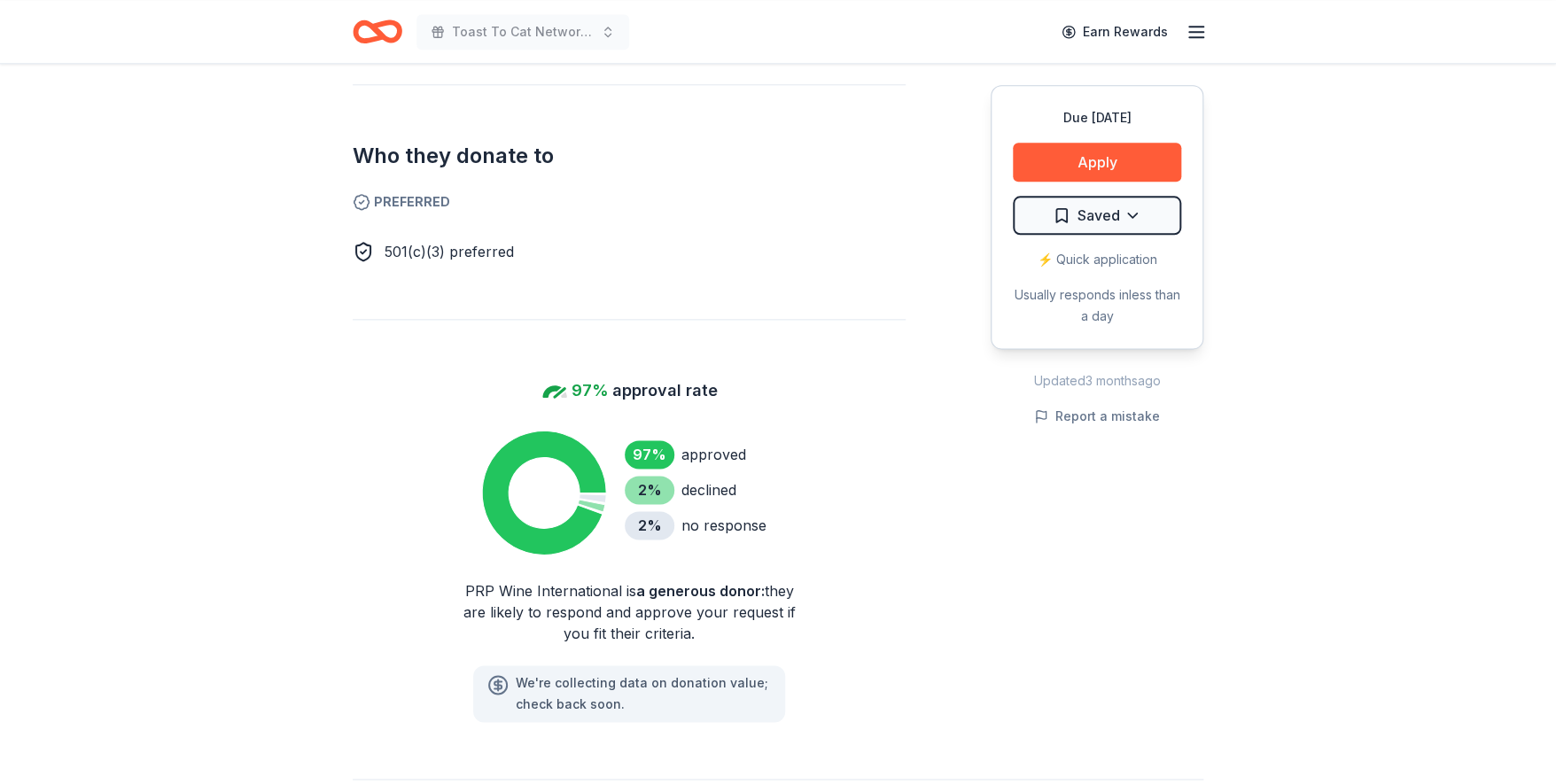
scroll to position [958, 0]
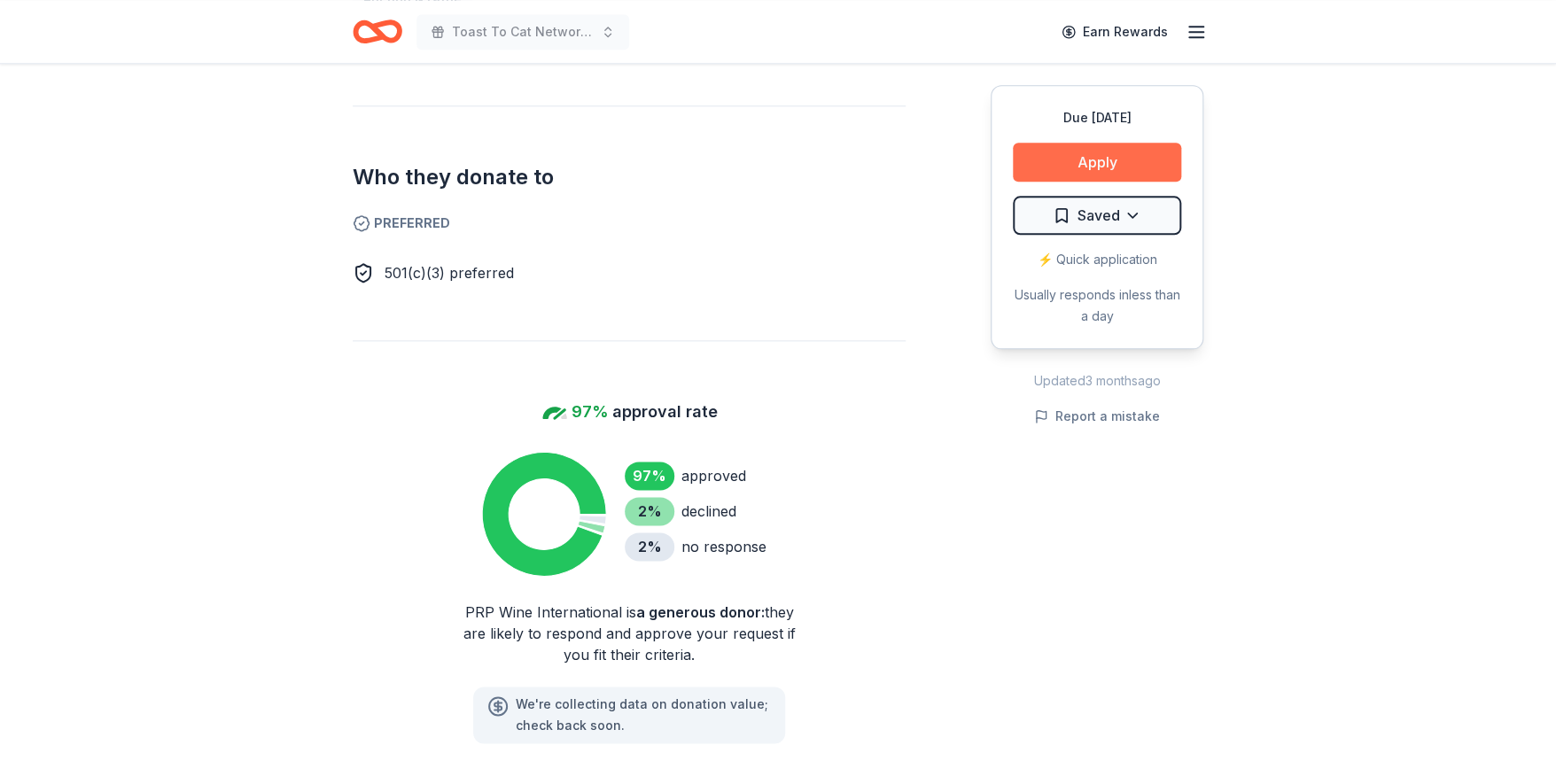
click at [1099, 161] on button "Apply" at bounding box center [1098, 162] width 168 height 39
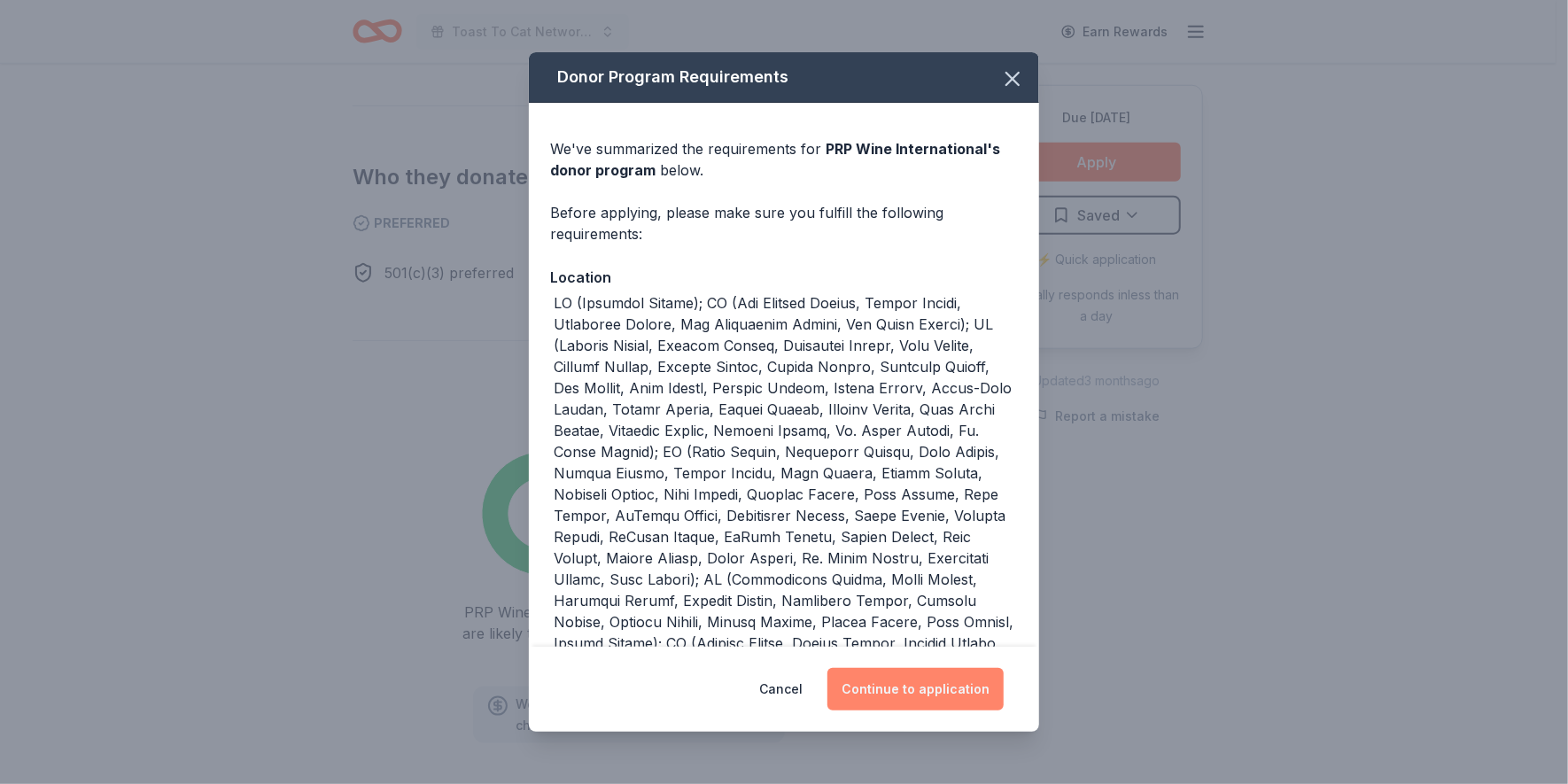
click at [929, 698] on button "Continue to application" at bounding box center [915, 688] width 176 height 42
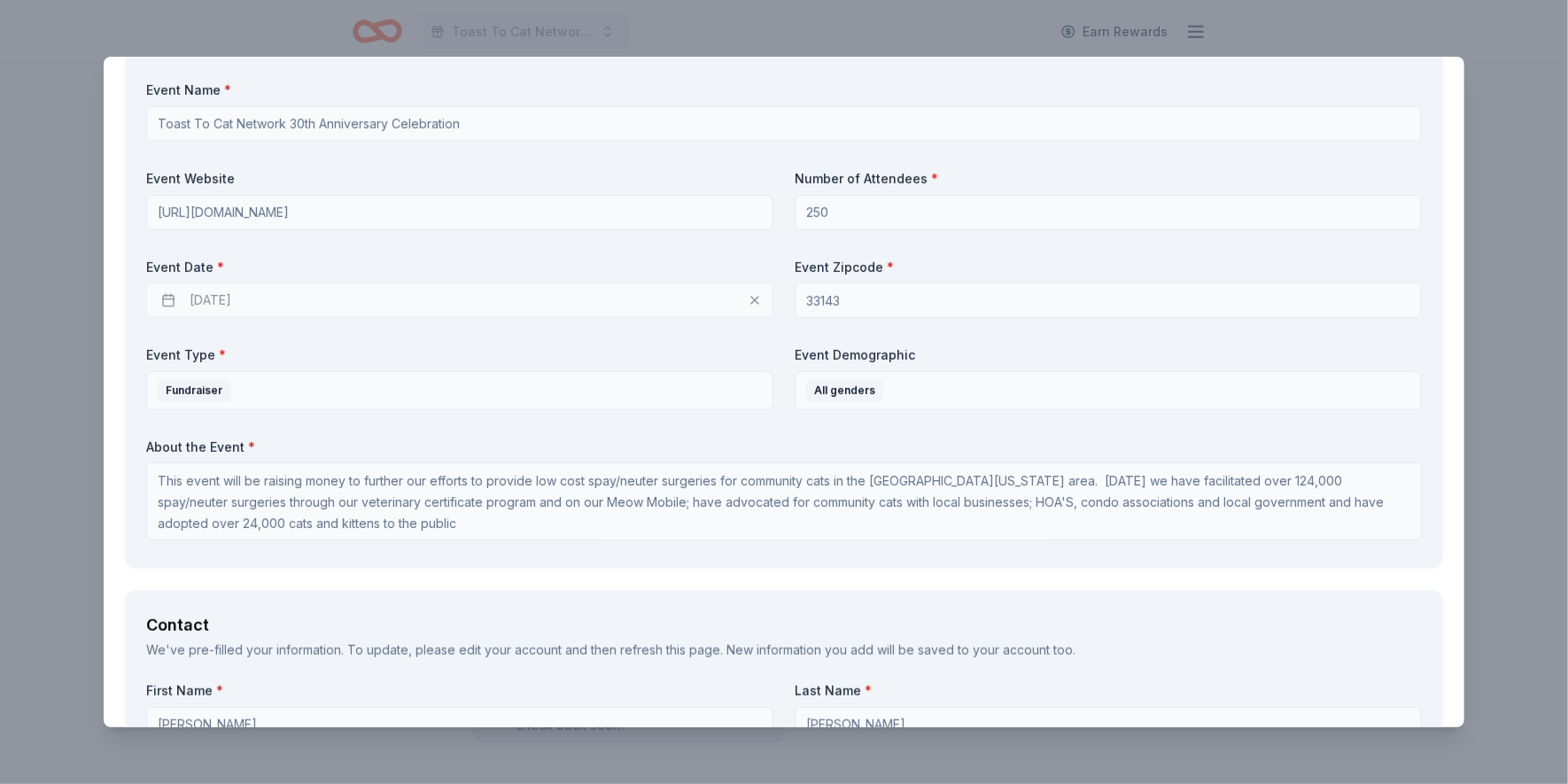
scroll to position [689, 0]
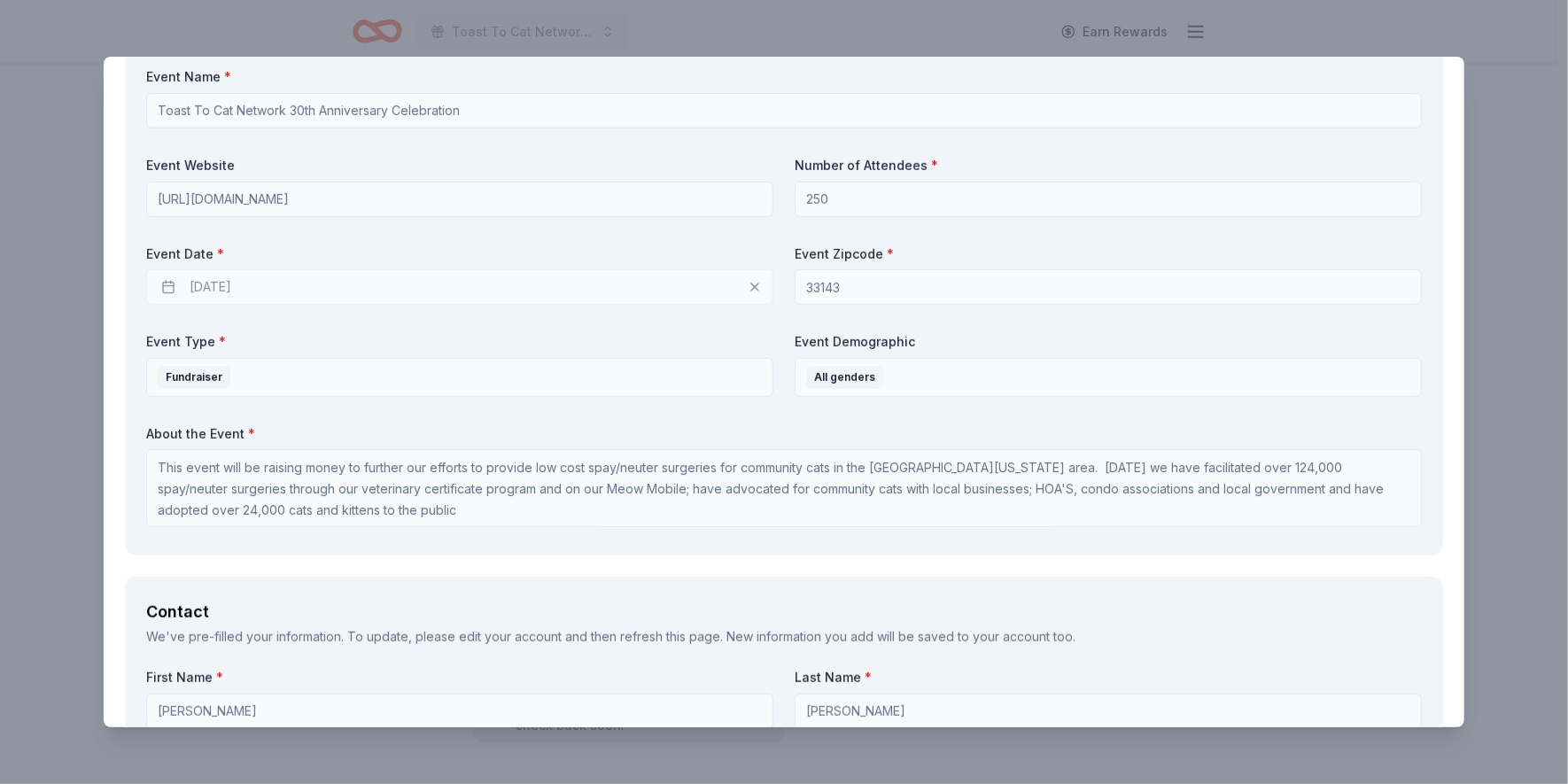
click at [165, 287] on div "[DATE]" at bounding box center [459, 287] width 627 height 35
click at [242, 285] on div "[DATE]" at bounding box center [459, 287] width 627 height 35
click at [218, 248] on span "*" at bounding box center [220, 254] width 7 height 15
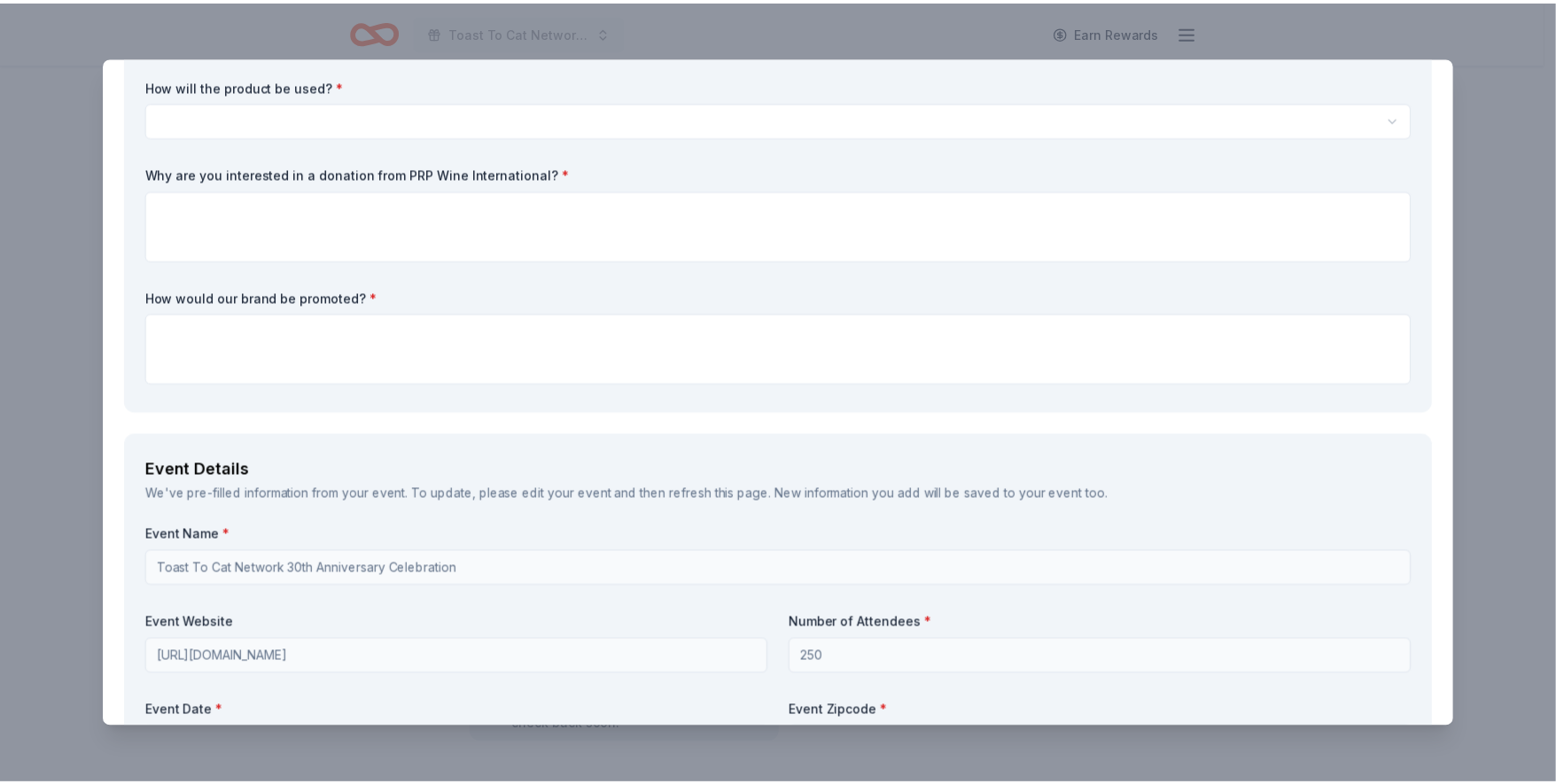
scroll to position [0, 0]
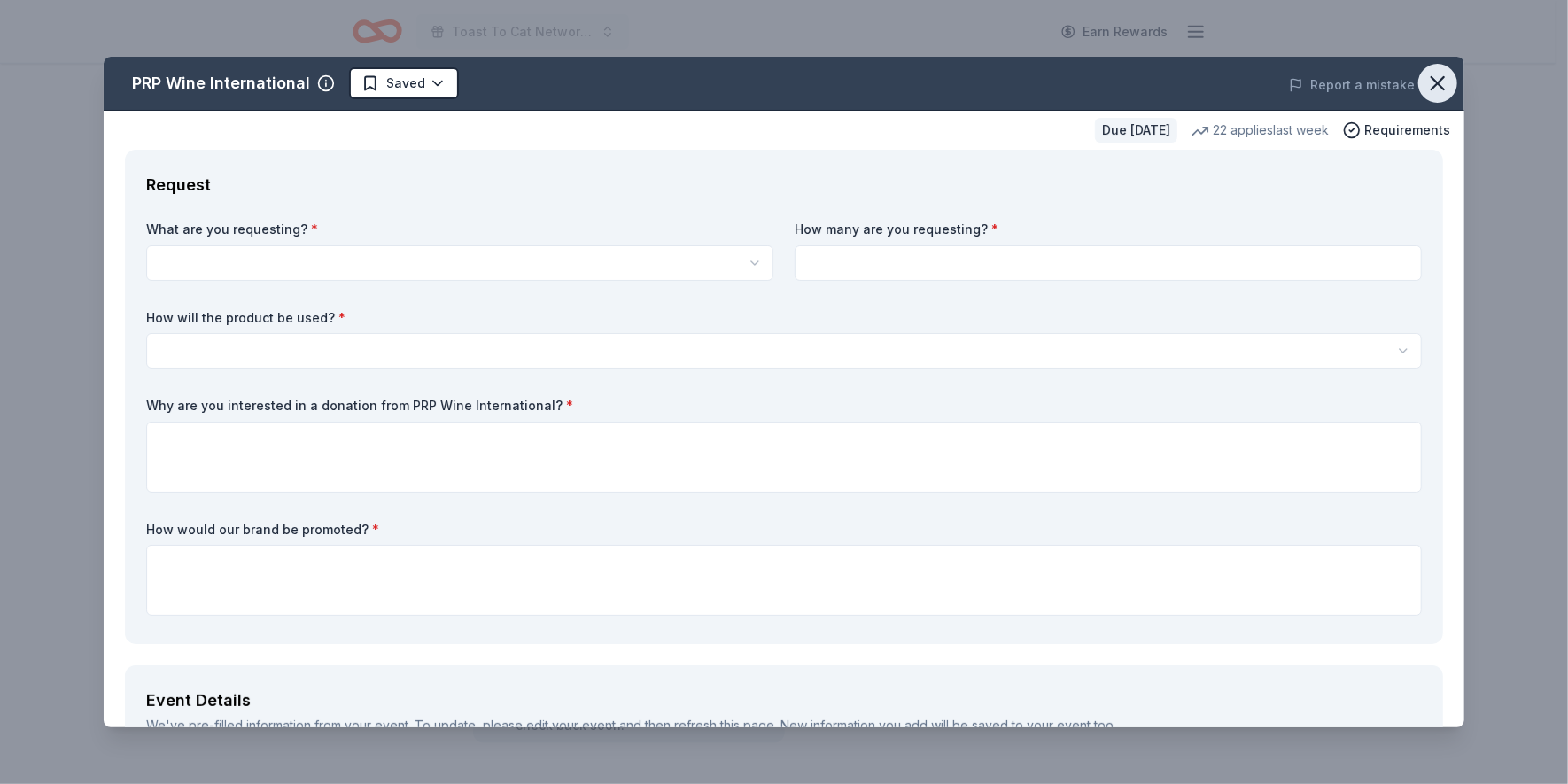
click at [1425, 83] on icon "button" at bounding box center [1437, 82] width 24 height 24
